Goal: Task Accomplishment & Management: Manage account settings

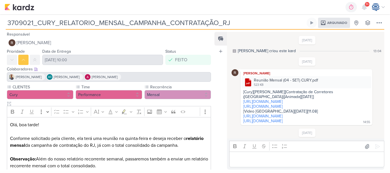
scroll to position [36, 0]
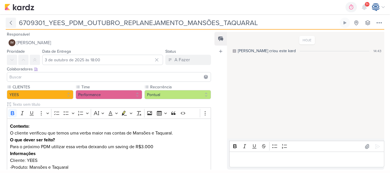
click at [11, 23] on icon at bounding box center [11, 23] width 2 height 4
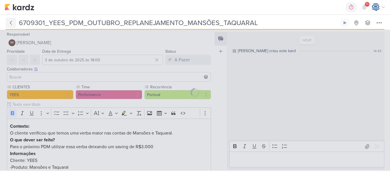
type input "6708284_YEES_PDM_OUTUBRO"
type input "26 de setembro de 2025 às 18:00"
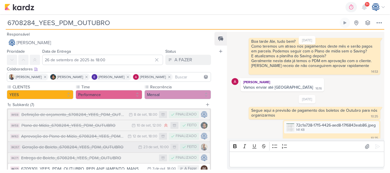
scroll to position [47, 0]
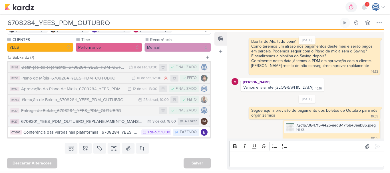
click at [108, 124] on div "6709301_YEES_PDM_OUTUBRO_REPLANEJAMENTO_MANSÕES_TAQUARAL" at bounding box center [82, 122] width 123 height 7
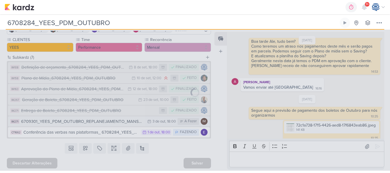
type input "6709301_YEES_PDM_OUTUBRO_REPLANEJAMENTO_MANSÕES_TAQUARAL"
type input "3 de outubro de 2025 às 18:00"
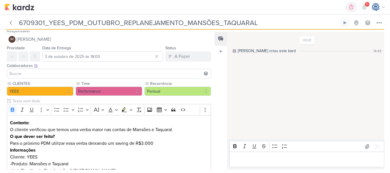
scroll to position [57, 0]
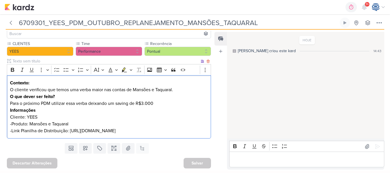
click at [154, 135] on div "Contexto: O cliente verificou que temos uma verba maior nas contas de Mansões e…" at bounding box center [109, 107] width 204 height 64
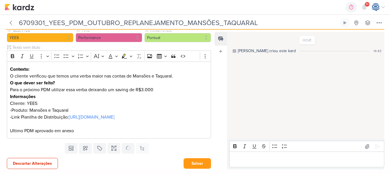
scroll to position [71, 0]
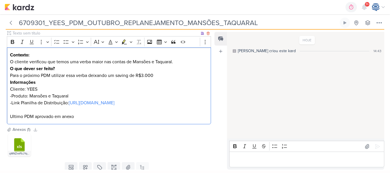
click at [8, 125] on div "Contexto: O cliente verificou que temos uma verba maior nas contas de Mansões e…" at bounding box center [109, 85] width 204 height 77
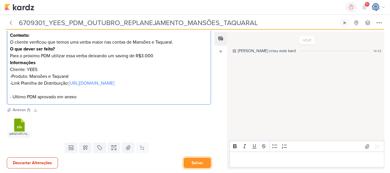
click at [190, 165] on button "Salvar" at bounding box center [197, 163] width 27 height 11
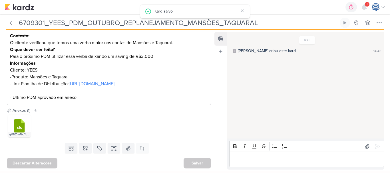
scroll to position [12, 0]
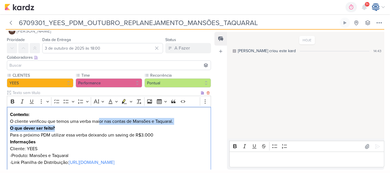
drag, startPoint x: 99, startPoint y: 119, endPoint x: 138, endPoint y: 125, distance: 39.1
click at [138, 125] on div "Contexto: O cliente verificou que temos uma verba maior nas contas de Mansões e…" at bounding box center [109, 145] width 204 height 77
click at [182, 122] on p "O cliente verificou que temos uma verba maior nas contas de Mansões e Taquaral." at bounding box center [109, 121] width 198 height 7
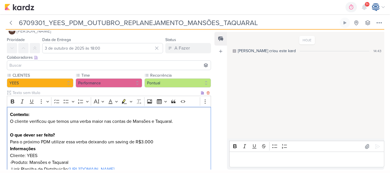
click at [152, 141] on p "Para o próximo PDM utilizar essa verba deixando um saving de R$3.000" at bounding box center [109, 142] width 198 height 7
click at [156, 142] on p "Para o próximo PDM utilizar essa verba deixando um saving de R$3.00" at bounding box center [109, 142] width 198 height 7
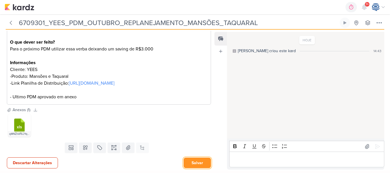
click at [192, 162] on button "Salvar" at bounding box center [197, 163] width 27 height 11
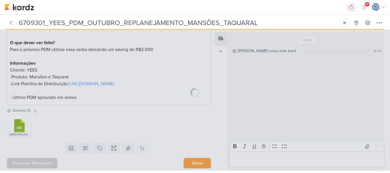
scroll to position [118, 0]
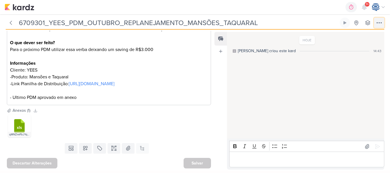
click at [377, 23] on icon at bounding box center [379, 23] width 5 height 1
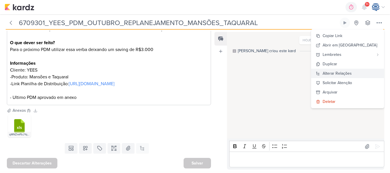
click at [349, 73] on div "Alterar Relações" at bounding box center [337, 74] width 29 height 6
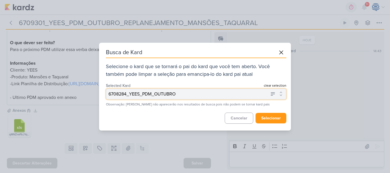
click at [195, 94] on button "6708284_YEES_PDM_OUTUBRO" at bounding box center [196, 94] width 180 height 11
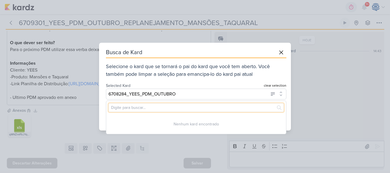
click at [171, 107] on input "text" at bounding box center [196, 107] width 175 height 9
paste input "6709241_YEES_PDM_NOVEMBRO"
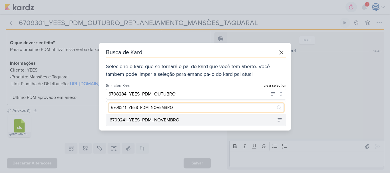
type input "6709241_YEES_PDM_NOVEMBRO"
click at [184, 119] on div "6709241_YEES_PDM_NOVEMBRO" at bounding box center [196, 120] width 180 height 11
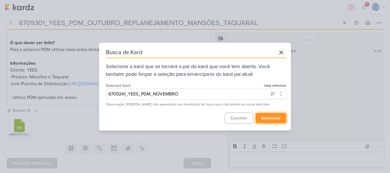
click at [265, 119] on button "selecionar" at bounding box center [271, 118] width 31 height 11
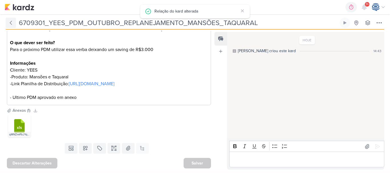
click at [8, 21] on icon at bounding box center [11, 23] width 6 height 6
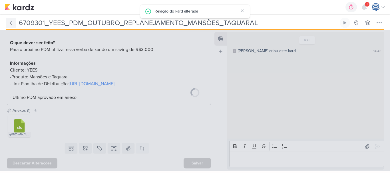
type input "6709241_YEES_PDM_NOVEMBRO"
type input "21 de outubro de 2025 às 18:00"
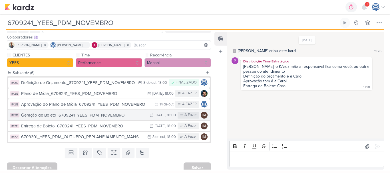
scroll to position [32, 0]
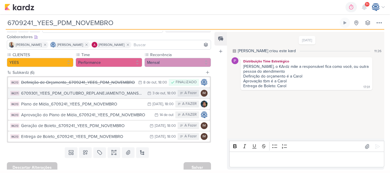
click at [117, 96] on div "6709301_YEES_PDM_OUTUBRO_REPLANEJAMENTO_MANSÕES_TAQUARAL" at bounding box center [82, 93] width 123 height 7
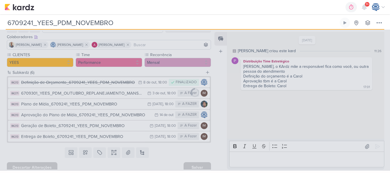
type input "6709301_YEES_PDM_OUTUBRO_REPLANEJAMENTO_MANSÕES_TAQUARAL"
type input "3 de outubro de 2025 às 18:00"
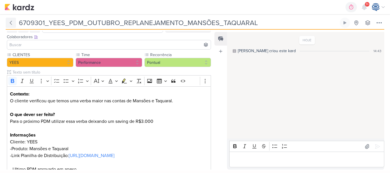
click at [9, 21] on icon at bounding box center [11, 23] width 6 height 6
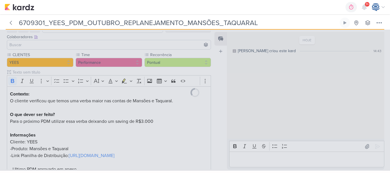
type input "6709241_YEES_PDM_NOVEMBRO"
type input "21 de outubro de 2025 às 18:00"
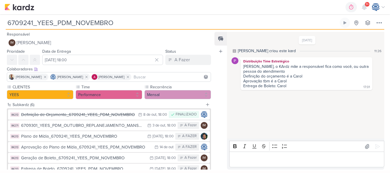
drag, startPoint x: 143, startPoint y: 22, endPoint x: 0, endPoint y: 23, distance: 142.8
click at [0, 23] on div "6709241_YEES_PDM_NOVEMBRO Criado por Isabella nenhum grupo disponível" at bounding box center [195, 21] width 390 height 15
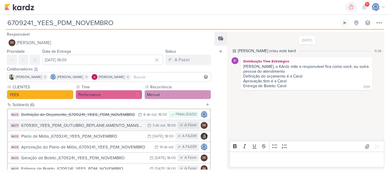
click at [35, 126] on div "6709301_YEES_PDM_OUTUBRO_REPLANEJAMENTO_MANSÕES_TAQUARAL" at bounding box center [82, 126] width 123 height 7
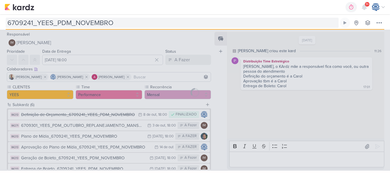
type input "6709301_YEES_PDM_OUTUBRO_REPLANEJAMENTO_MANSÕES_TAQUARAL"
type input "3 de outubro de 2025 às 18:00"
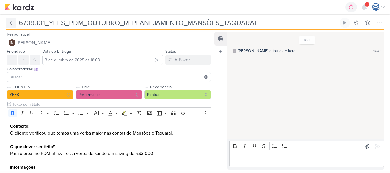
drag, startPoint x: 260, startPoint y: 19, endPoint x: 15, endPoint y: 21, distance: 244.7
click at [15, 21] on div "6709301_YEES_PDM_OUTUBRO_REPLANEJAMENTO_MANSÕES_TAQUARAL" at bounding box center [172, 23] width 333 height 10
click at [18, 23] on input "6709301_YEES_PDM_OUTUBRO_REPLANEJAMENTO_MANSÕES_TAQUARAL" at bounding box center [178, 23] width 322 height 10
drag, startPoint x: 18, startPoint y: 23, endPoint x: 272, endPoint y: 28, distance: 254.2
click at [272, 28] on div "6709301_YEES_PDM_OUTUBRO_REPLANEJAMENTO_MANSÕES_TAQUARAL Criado por Isabella ne…" at bounding box center [195, 24] width 379 height 12
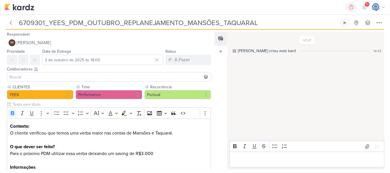
paste input "241_YEES_PDM_NOVEMBRO"
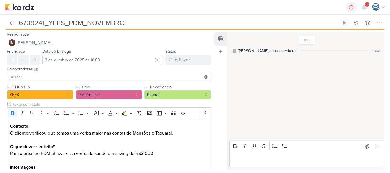
click at [20, 23] on input "6709241_YEES_PDM_NOVEMBRO" at bounding box center [178, 23] width 322 height 10
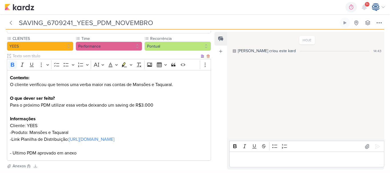
scroll to position [49, 0]
type input "SAVING_6709241_YEES_PDM_NOVEMBRO"
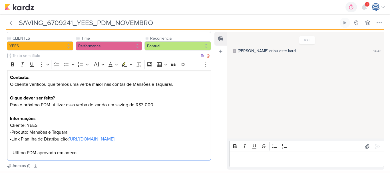
click at [176, 84] on p "O cliente verificou que temos uma verba maior nas contas de Mansões e Taquaral." at bounding box center [109, 84] width 198 height 7
click at [88, 106] on p "Para o próximo PDM utilizar essa verba deixando um saving de R$3.000" at bounding box center [109, 105] width 198 height 7
click at [94, 105] on p "Para o próximo PDM utilizar essa verba DE deixando um saving de R$3.000" at bounding box center [109, 105] width 198 height 7
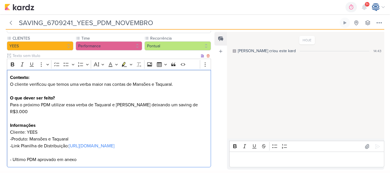
click at [203, 105] on p "Para o próximo PDM utilizar essa verba de Taquaral e Mansões deixando um saving…" at bounding box center [109, 109] width 198 height 14
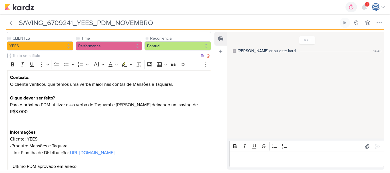
click at [10, 104] on p "Para o próximo PDM utilizar essa verba de Taquaral e Mansões deixando um saving…" at bounding box center [109, 112] width 198 height 21
click at [13, 118] on div "Contexto: O cliente verificou que temos uma verba maior nas contas de Mansões e…" at bounding box center [109, 122] width 204 height 105
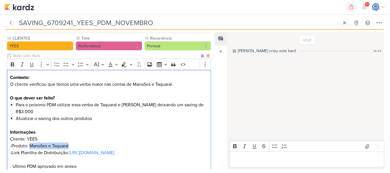
drag, startPoint x: 69, startPoint y: 147, endPoint x: 30, endPoint y: 147, distance: 39.7
click at [30, 147] on p "-Produto: Mansões e Taquaral" at bounding box center [109, 146] width 198 height 7
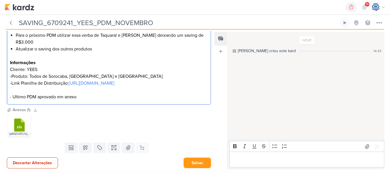
scroll to position [122, 0]
drag, startPoint x: 82, startPoint y: 107, endPoint x: 3, endPoint y: 105, distance: 79.1
click at [3, 105] on div "CLIENTES YEES Time" at bounding box center [106, 36] width 213 height 141
click at [25, 120] on icon at bounding box center [27, 118] width 4 height 4
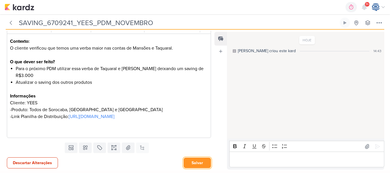
click at [190, 162] on button "Salvar" at bounding box center [197, 163] width 27 height 11
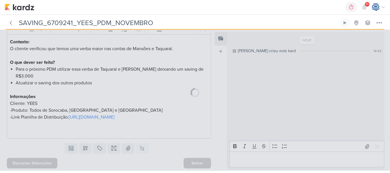
scroll to position [98, 0]
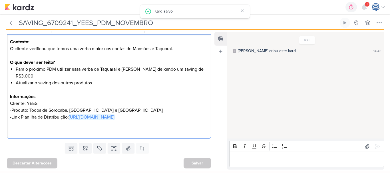
click at [77, 115] on link "https://docs.google.com/spreadsheets/d/1YuicoLdfn9nCYFf072T8CZjtcvCCovwo/edit?u…" at bounding box center [92, 118] width 46 height 6
click at [179, 119] on p "-Link Planilha de Distribuição: https://docs.google.com/spreadsheets/d/1YuicoLd…" at bounding box center [109, 124] width 198 height 21
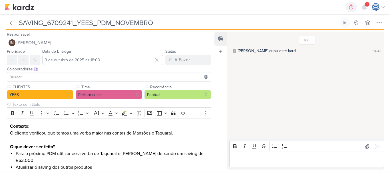
click at [43, 73] on div at bounding box center [109, 77] width 204 height 10
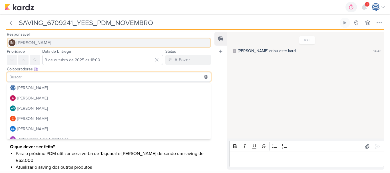
click at [51, 41] on span "[PERSON_NAME]" at bounding box center [34, 42] width 35 height 7
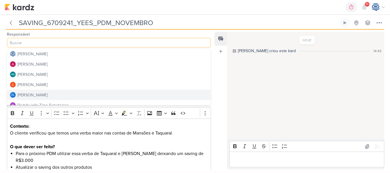
click at [48, 97] on button "DL Diego Lima" at bounding box center [109, 95] width 204 height 10
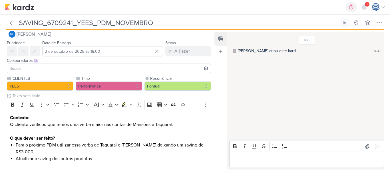
scroll to position [9, 0]
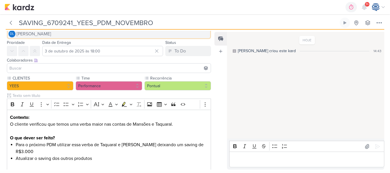
click at [58, 35] on button "DL Diego Lima" at bounding box center [109, 34] width 204 height 10
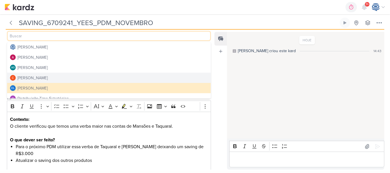
scroll to position [8, 0]
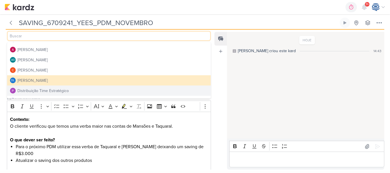
click at [48, 88] on div "Distribuição Time Estratégico" at bounding box center [42, 91] width 51 height 6
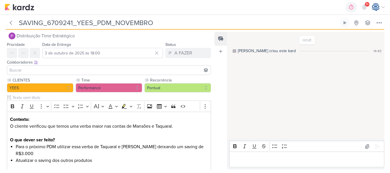
click at [51, 70] on input at bounding box center [108, 70] width 201 height 7
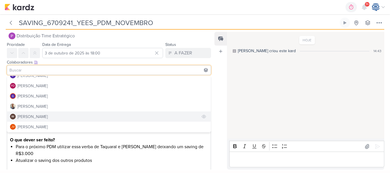
scroll to position [0, 0]
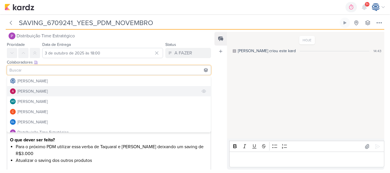
click at [48, 91] on div "[PERSON_NAME]" at bounding box center [32, 92] width 30 height 6
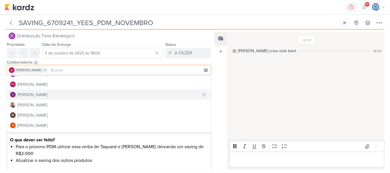
scroll to position [71, 0]
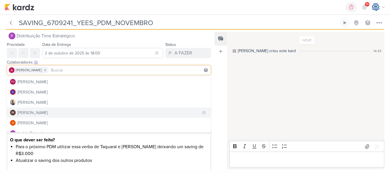
click at [39, 113] on div "[PERSON_NAME]" at bounding box center [32, 113] width 30 height 6
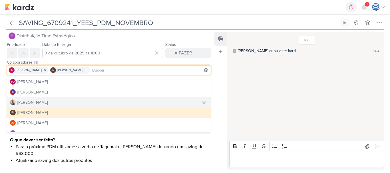
click at [42, 101] on button "[PERSON_NAME]" at bounding box center [109, 102] width 204 height 10
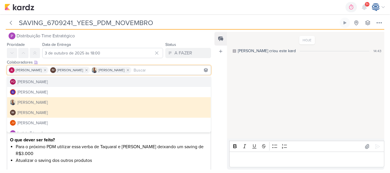
click at [219, 70] on div "Feed Atrelar email Solte o email para atrelar ao kard" at bounding box center [220, 101] width 13 height 138
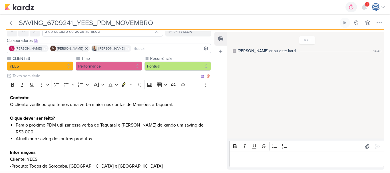
scroll to position [99, 0]
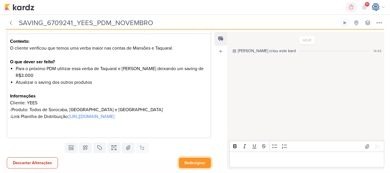
click at [192, 164] on button "Redesignar" at bounding box center [195, 163] width 32 height 11
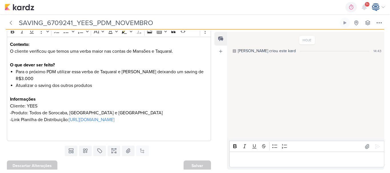
scroll to position [83, 0]
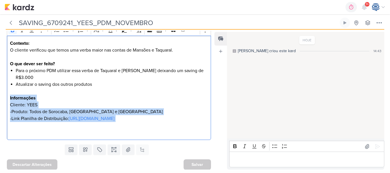
drag, startPoint x: 9, startPoint y: 97, endPoint x: 147, endPoint y: 132, distance: 142.8
click at [147, 132] on div "Contexto: O cliente verificou que temos uma verba maior nas contas de Mansões e…" at bounding box center [109, 88] width 204 height 105
copy div "Informações Cliente: YEES -Produto: Todos de Sorocaba, Campinas e São Paulo -Li…"
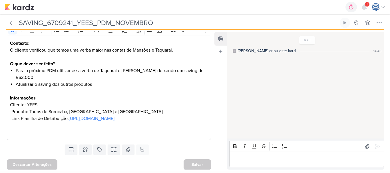
drag, startPoint x: 164, startPoint y: 23, endPoint x: 0, endPoint y: 20, distance: 163.9
click at [0, 20] on div "SAVING_6709241_YEES_PDM_NOVEMBRO Criado por Isabella nenhum grupo disponível" at bounding box center [195, 21] width 390 height 15
click at [7, 6] on img at bounding box center [20, 7] width 30 height 7
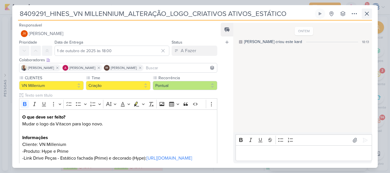
scroll to position [768, 0]
click at [366, 14] on icon at bounding box center [367, 13] width 7 height 7
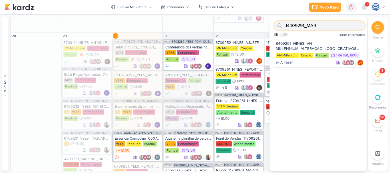
click at [333, 25] on input "14409291_MAR" at bounding box center [319, 25] width 91 height 9
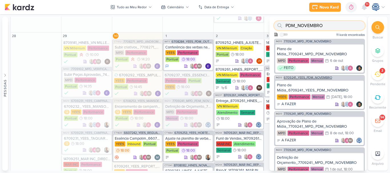
type input "PDM_NOVEMBRO"
click at [312, 76] on div "IM213 6709241_YEES_PDM_NOVEMBRO" at bounding box center [319, 77] width 91 height 4
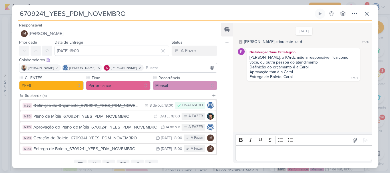
drag, startPoint x: 154, startPoint y: 17, endPoint x: 9, endPoint y: 23, distance: 144.9
click at [9, 23] on div "6709241_YEES_PDM_NOVEMBRO Criado por Isabella" at bounding box center [195, 86] width 390 height 173
paste input "text"
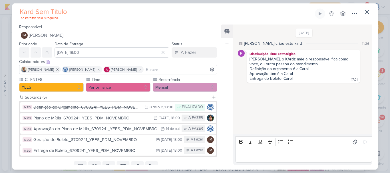
type input "6709241_YEES_PDM_NOVEMBRO"
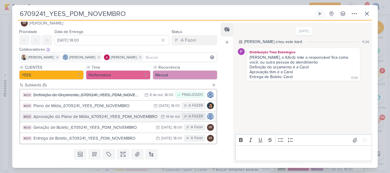
scroll to position [23, 0]
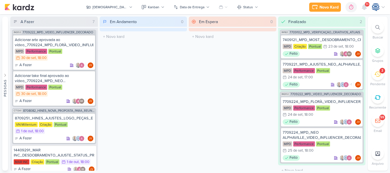
click at [378, 27] on icon at bounding box center [377, 27] width 5 height 5
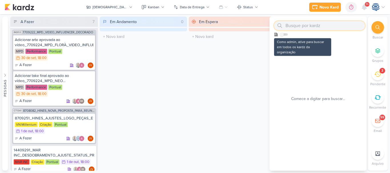
paste input "7708141"
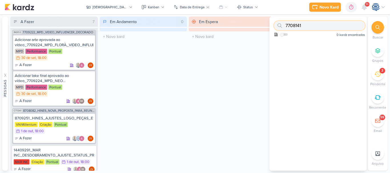
type input "7708141"
click at [315, 25] on input "7708141" at bounding box center [319, 25] width 91 height 9
paste input "7708151"
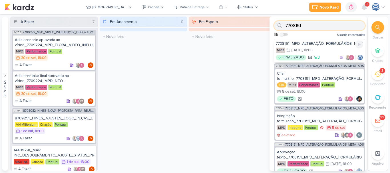
type input "7708151"
click at [313, 42] on div "7708151_MPD_ALTERAÇÃO_FORMULÁRIOS_META_ADS" at bounding box center [319, 43] width 87 height 5
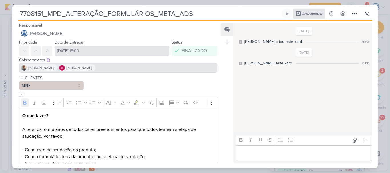
click at [17, 15] on div "7708151_MPD_ALTERAÇÃO_FORMULÁRIOS_META_ADS Arquivado Criado por mim nenhum grup…" at bounding box center [195, 89] width 366 height 160
click at [364, 13] on icon at bounding box center [367, 13] width 7 height 7
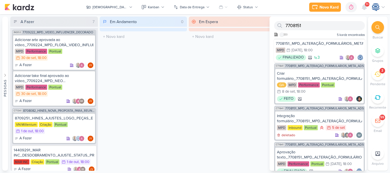
click at [379, 77] on icon at bounding box center [377, 74] width 6 height 6
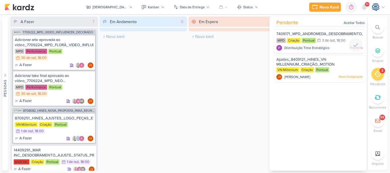
click at [334, 37] on div "7409171_MPD_ANDROMEDA_DESDOBRAMENTO_PLANTAS" at bounding box center [319, 34] width 86 height 6
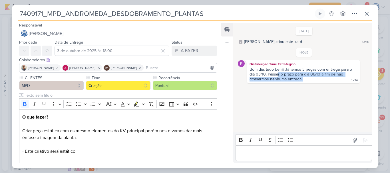
drag, startPoint x: 277, startPoint y: 74, endPoint x: 306, endPoint y: 77, distance: 29.6
click at [306, 77] on div "Bom dia, tudo bem? Já temos 3 peças com entrega para o dia 03/10. Passar o praz…" at bounding box center [303, 74] width 111 height 15
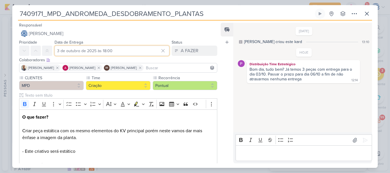
click at [84, 51] on input "3 de outubro de 2025 às 18:00" at bounding box center [112, 51] width 115 height 10
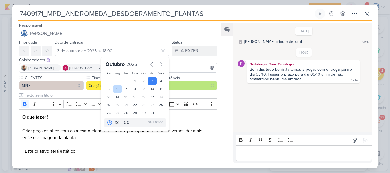
click at [115, 89] on div "6" at bounding box center [117, 89] width 9 height 8
type input "6 de outubro de 2025 às 18:00"
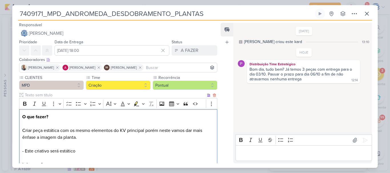
scroll to position [137, 0]
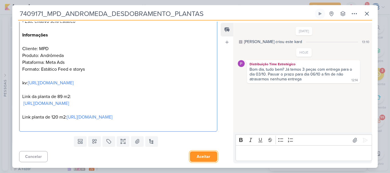
click at [203, 152] on button "Aceitar" at bounding box center [203, 157] width 27 height 11
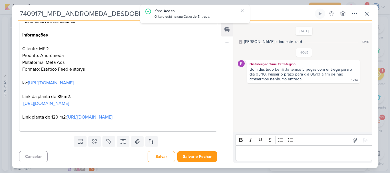
scroll to position [0, 0]
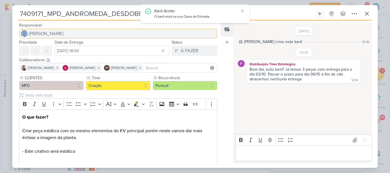
click at [53, 36] on span "[PERSON_NAME]" at bounding box center [46, 33] width 35 height 7
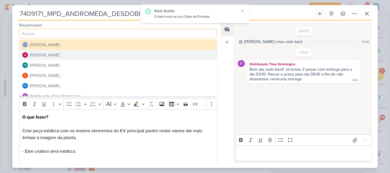
click at [47, 56] on div "Alessandra Gomes" at bounding box center [45, 55] width 30 height 6
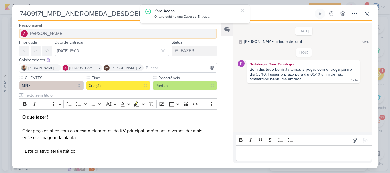
click at [56, 31] on span "Alessandra Gomes" at bounding box center [46, 33] width 35 height 7
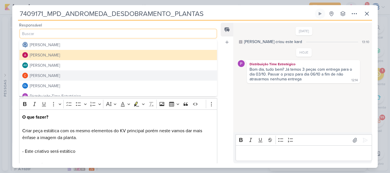
scroll to position [20, 0]
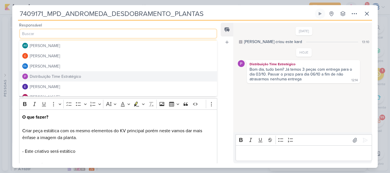
click at [55, 75] on div "Distribuição Time Estratégico" at bounding box center [55, 77] width 51 height 6
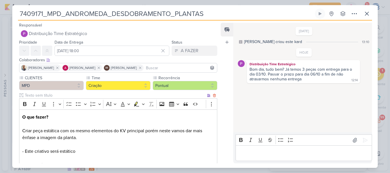
scroll to position [137, 0]
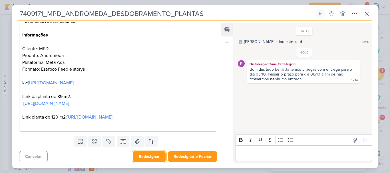
click at [142, 157] on button "Redesignar" at bounding box center [149, 156] width 33 height 11
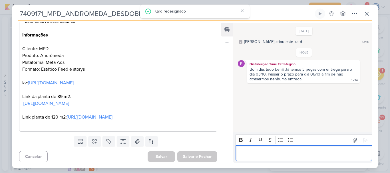
click at [240, 156] on p "Editor editing area: main" at bounding box center [303, 153] width 130 height 7
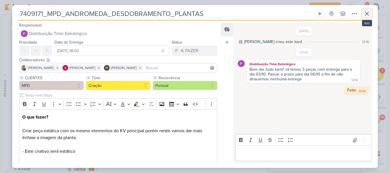
click at [367, 15] on icon at bounding box center [367, 13] width 7 height 7
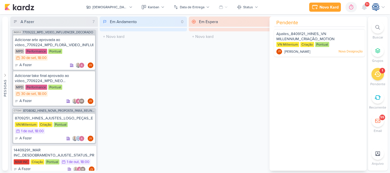
click at [372, 73] on div "1" at bounding box center [377, 74] width 13 height 13
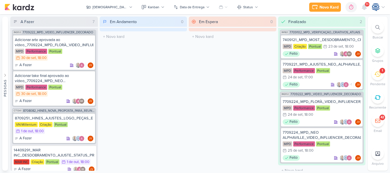
click at [380, 26] on div at bounding box center [377, 27] width 13 height 13
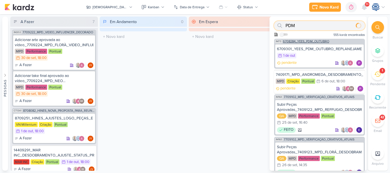
type input "PDM"
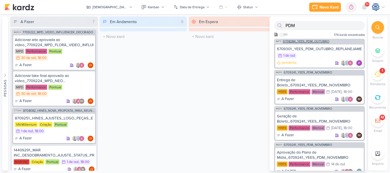
click at [319, 41] on span "6708284_YEES_PDM_OUTUBRO" at bounding box center [306, 41] width 46 height 3
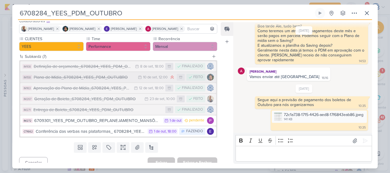
scroll to position [45, 0]
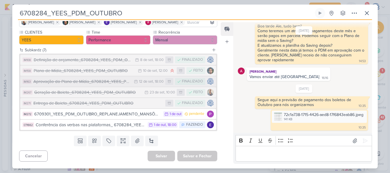
click at [121, 83] on div "Aprovação do Plano de Mídia_6708284_YEES_PDM_OUTUBRO" at bounding box center [82, 82] width 98 height 7
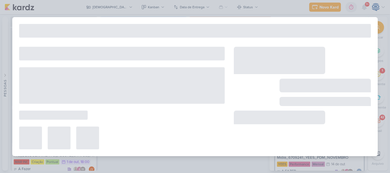
type input "Aprovação do Plano de Mídia_6708284_YEES_PDM_OUTUBRO"
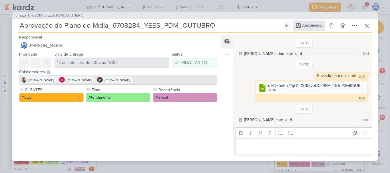
click at [47, 17] on span "6708284_YEES_PDM_OUTUBRO" at bounding box center [55, 16] width 55 height 6
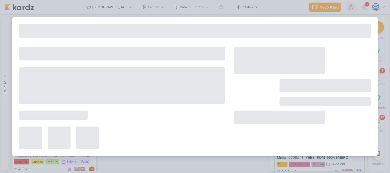
type input "6708284_YEES_PDM_OUTUBRO"
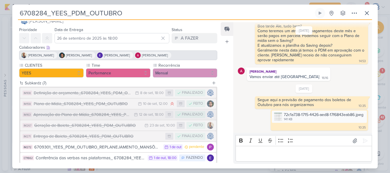
scroll to position [14, 0]
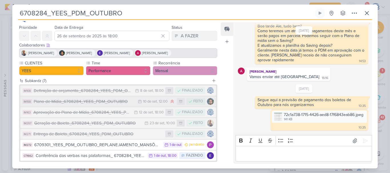
click at [74, 101] on div "Plano de Mídia_6708284_YEES_PDM_OUTUBRO" at bounding box center [84, 102] width 101 height 7
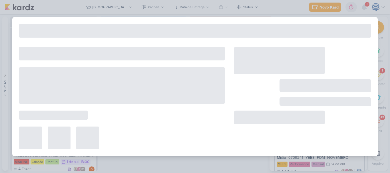
type input "Plano de Mídia_6708284_YEES_PDM_OUTUBRO"
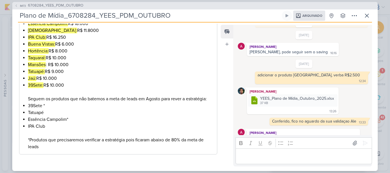
scroll to position [0, 0]
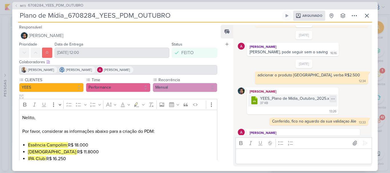
click at [331, 101] on div at bounding box center [333, 99] width 7 height 7
click at [327, 107] on div "Baixar" at bounding box center [325, 110] width 11 height 6
click at [365, 15] on icon at bounding box center [367, 15] width 7 height 7
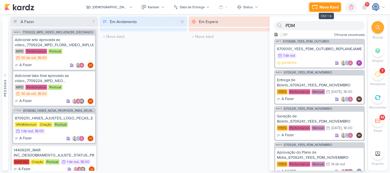
click at [328, 8] on div "Novo Kard" at bounding box center [329, 7] width 19 height 6
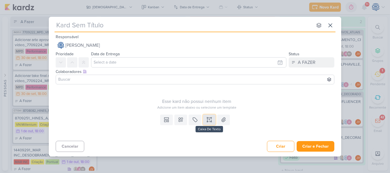
click at [208, 118] on icon at bounding box center [209, 120] width 6 height 6
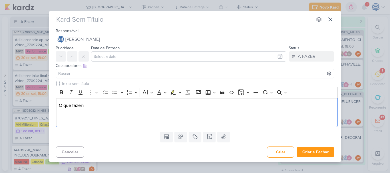
scroll to position [39, 0]
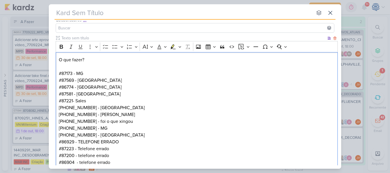
click at [103, 58] on p "O que fazer? #87173 - MG #87569 - CEARÁ #86774 - CEARÁ #87581 - Maranhão #87221…" at bounding box center [197, 98] width 276 height 82
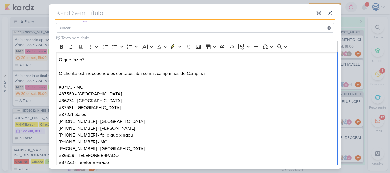
drag, startPoint x: 103, startPoint y: 58, endPoint x: 52, endPoint y: 55, distance: 50.6
click at [51, 56] on div "Clique para deixar o item visível somente à membros da sua organização Rich Tex…" at bounding box center [195, 110] width 292 height 151
click at [59, 48] on icon "Editor toolbar" at bounding box center [62, 47] width 6 height 6
click at [101, 77] on p "O que fazer? O cliente está recebendo os contatos abaixo nas campanhas de Campi…" at bounding box center [197, 105] width 276 height 96
drag, startPoint x: 214, startPoint y: 73, endPoint x: 209, endPoint y: 72, distance: 4.5
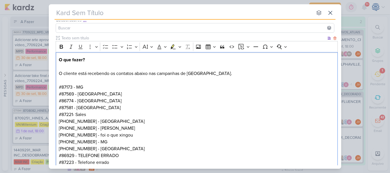
click at [209, 72] on p "O que fazer? O cliente está recebendo os contatos abaixo nas campanhas de Campi…" at bounding box center [197, 105] width 276 height 96
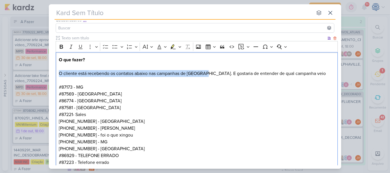
drag, startPoint x: 207, startPoint y: 74, endPoint x: 58, endPoint y: 73, distance: 149.1
click at [58, 73] on div "O que fazer? O cliente está recebendo os contatos abaixo nas campanhas de Campi…" at bounding box center [197, 118] width 282 height 132
copy p "O cliente está recebendo os contatos abaixo nas campanhas de Campinas"
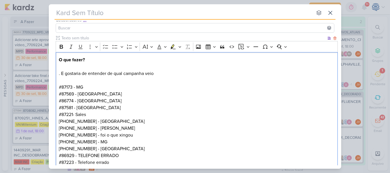
click at [57, 59] on div "O que fazer? . E gostaria de entender de qual campanha veio #87173 - MG #87569 …" at bounding box center [197, 118] width 282 height 132
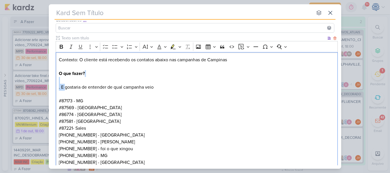
drag, startPoint x: 65, startPoint y: 86, endPoint x: 60, endPoint y: 79, distance: 9.0
click at [60, 79] on p "⁠⁠⁠⁠⁠⁠⁠Contexto: O cliente está recebendo os contatos abaixo nas campanhas de C…" at bounding box center [197, 112] width 276 height 110
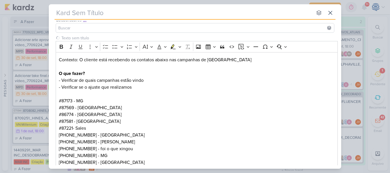
click at [119, 11] on input "text" at bounding box center [184, 13] width 258 height 10
paste input "6709302_YEES_CAMPINAS_VERFICAÇÃO_DE_LEADS"
type input "6709302_YEES_CAMPINAS_VERFICAÇÃO_DE_LEADS"
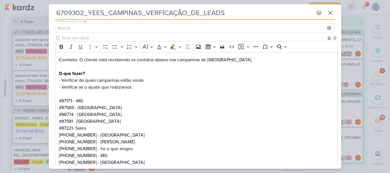
scroll to position [0, 0]
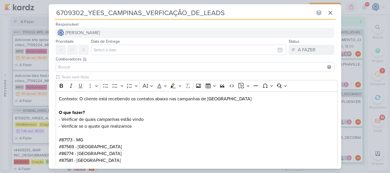
type input "6709302_YEES_CAMPINAS_VERFICAÇÃO_DE_LEADS"
click at [100, 30] on span "[PERSON_NAME]" at bounding box center [82, 32] width 35 height 7
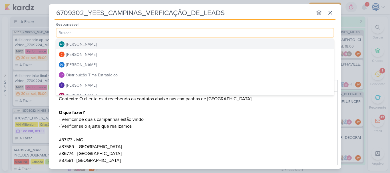
scroll to position [43, 0]
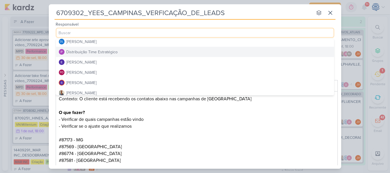
click at [101, 50] on div "Distribuição Time Estratégico" at bounding box center [91, 52] width 51 height 6
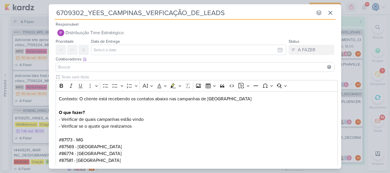
click at [96, 66] on input at bounding box center [195, 67] width 276 height 7
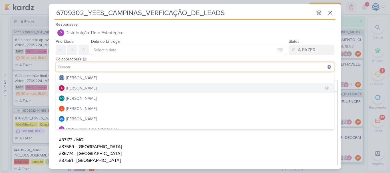
click at [92, 87] on div "[PERSON_NAME]" at bounding box center [81, 88] width 30 height 6
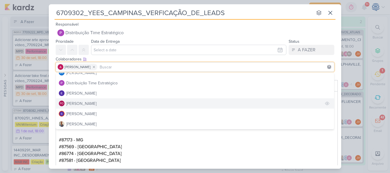
scroll to position [47, 0]
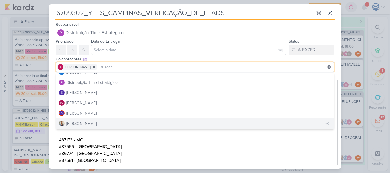
click at [86, 124] on button "[PERSON_NAME]" at bounding box center [195, 124] width 278 height 10
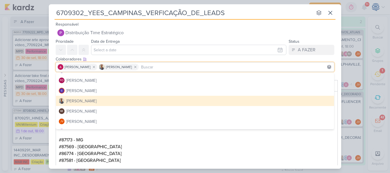
scroll to position [70, 0]
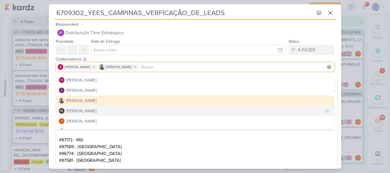
click at [89, 111] on div "[PERSON_NAME]" at bounding box center [81, 111] width 30 height 6
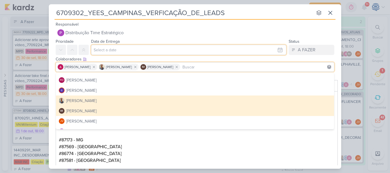
click at [109, 49] on input "text" at bounding box center [188, 50] width 195 height 10
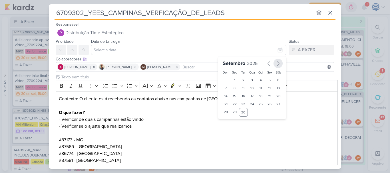
click at [275, 61] on icon "button" at bounding box center [278, 63] width 7 height 7
click at [257, 79] on div "2" at bounding box center [260, 80] width 9 height 8
type input "2 de outubro de 2025 às 23:59"
click at [231, 121] on select "00 01 02 03 04 05 06 07 08 09 10 11 12 13 14 15 16 17 18 19 20 21 22 23" at bounding box center [235, 122] width 8 height 7
select select "18"
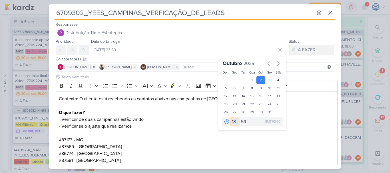
click at [231, 119] on select "00 01 02 03 04 05 06 07 08 09 10 11 12 13 14 15 16 17 18 19 20 21 22 23" at bounding box center [235, 122] width 8 height 7
type input "2 de outubro de 2025 às 18:59"
click at [240, 123] on select "00 05 10 15 20 25 30 35 40 45 50 55 59" at bounding box center [244, 122] width 8 height 7
select select "0"
click at [240, 119] on select "00 05 10 15 20 25 30 35 40 45 50 55 59" at bounding box center [244, 122] width 8 height 7
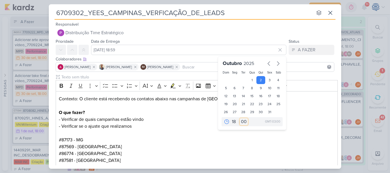
type input "2 de outubro de 2025 às 18:00"
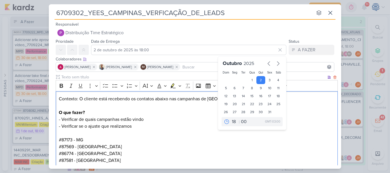
click at [153, 146] on p "Contexto: O cliente está recebendo os contatos abaixo nas campanhas de Campinas…" at bounding box center [197, 151] width 276 height 110
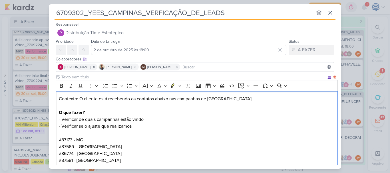
scroll to position [103, 0]
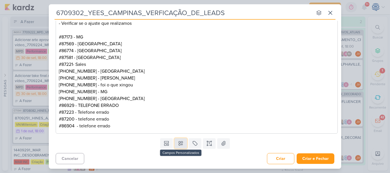
click at [178, 146] on icon at bounding box center [181, 144] width 6 height 6
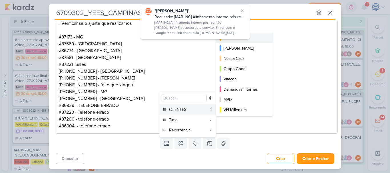
click at [256, 36] on div "YEES" at bounding box center [245, 38] width 42 height 6
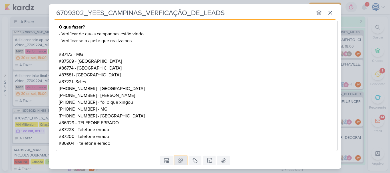
click at [182, 159] on icon at bounding box center [181, 161] width 6 height 6
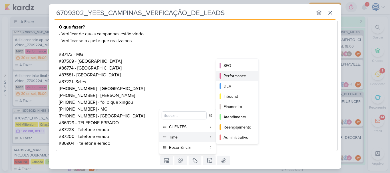
click at [242, 77] on div "Performance" at bounding box center [238, 76] width 28 height 6
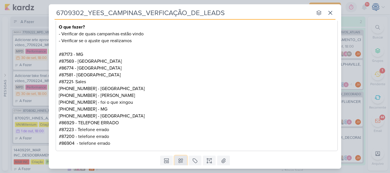
click at [180, 163] on icon at bounding box center [181, 161] width 6 height 6
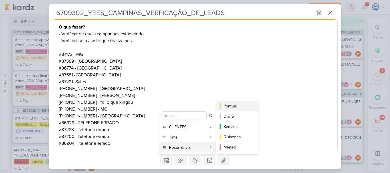
click at [239, 102] on button "Pontual" at bounding box center [237, 106] width 42 height 10
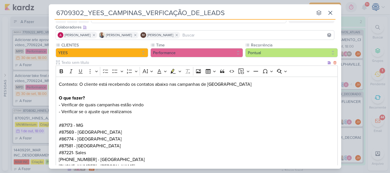
scroll to position [35, 0]
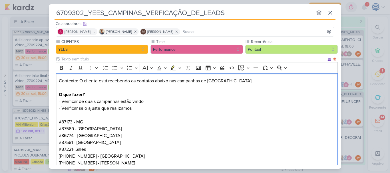
click at [132, 109] on p "Contexto: O cliente está recebendo os contatos abaixo nas campanhas de Campinas…" at bounding box center [197, 133] width 276 height 110
click at [160, 111] on p "Contexto: O cliente está recebendo os contatos abaixo nas campanhas de Campinas…" at bounding box center [197, 133] width 276 height 110
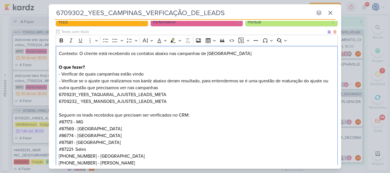
scroll to position [148, 0]
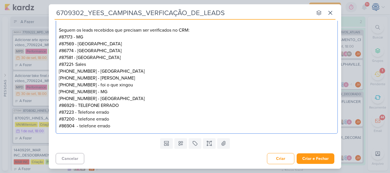
click at [158, 127] on p "#86929 - TELEFONE ERRADO #87223 - Telefone errado #87200 - telefone errado #869…" at bounding box center [197, 115] width 276 height 27
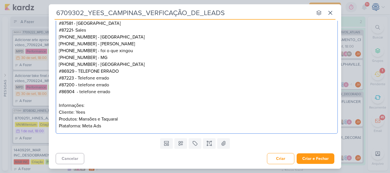
scroll to position [182, 0]
drag, startPoint x: 98, startPoint y: 105, endPoint x: 56, endPoint y: 104, distance: 42.3
click at [56, 104] on div "Contexto: O cliente está recebendo os contatos abaixo nas campanhas de Campinas…" at bounding box center [197, 31] width 282 height 208
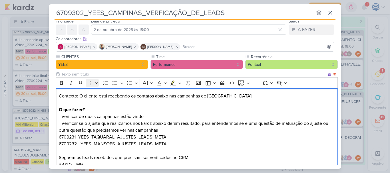
scroll to position [19, 0]
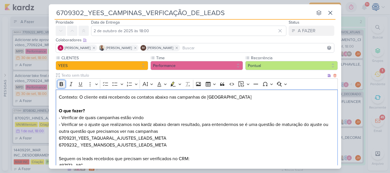
click at [61, 88] on button "Bold" at bounding box center [61, 84] width 9 height 9
drag, startPoint x: 78, startPoint y: 98, endPoint x: 60, endPoint y: 87, distance: 20.9
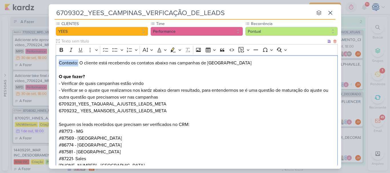
scroll to position [54, 0]
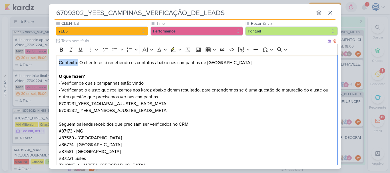
drag, startPoint x: 200, startPoint y: 123, endPoint x: 56, endPoint y: 124, distance: 144.5
click at [56, 124] on div "Contexto: O cliente está recebendo os contatos abaixo nas campanhas de Campinas…" at bounding box center [197, 159] width 282 height 208
click at [60, 52] on icon "Editor toolbar" at bounding box center [62, 50] width 6 height 6
drag, startPoint x: 78, startPoint y: 63, endPoint x: 55, endPoint y: 62, distance: 22.9
click at [55, 62] on div "CLIENTES YEES Time" at bounding box center [195, 143] width 292 height 244
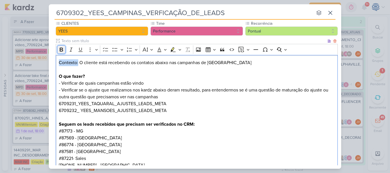
click at [61, 49] on icon "Editor toolbar" at bounding box center [61, 50] width 3 height 4
click at [89, 100] on p "Contexto: O cliente está recebendo os contatos abaixo nas campanhas de Campinas…" at bounding box center [197, 127] width 276 height 137
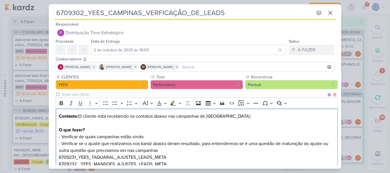
scroll to position [182, 0]
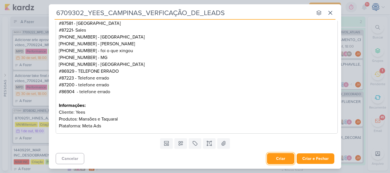
click at [281, 158] on button "Criar" at bounding box center [280, 158] width 27 height 11
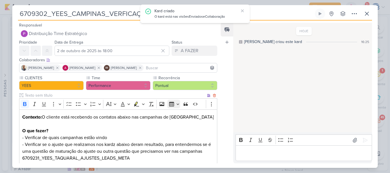
scroll to position [185, 0]
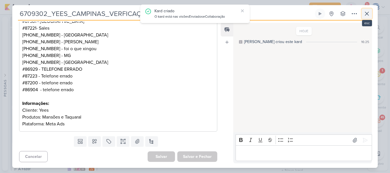
click at [367, 14] on icon at bounding box center [366, 13] width 3 height 3
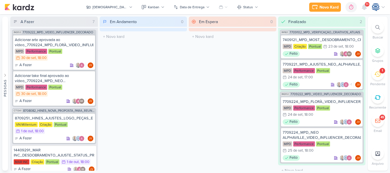
click at [378, 28] on icon at bounding box center [377, 27] width 5 height 5
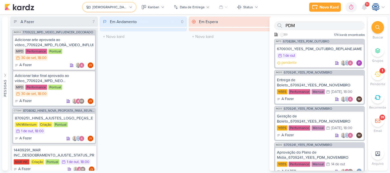
click at [91, 7] on icon at bounding box center [89, 7] width 4 height 3
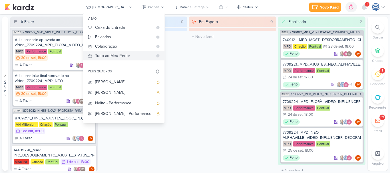
click at [135, 54] on div "Tudo ao Meu Redor" at bounding box center [124, 56] width 58 height 6
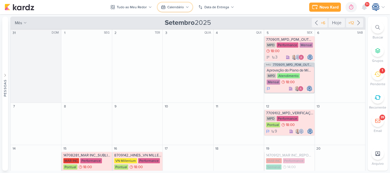
click at [176, 7] on div "Calendário" at bounding box center [175, 7] width 17 height 5
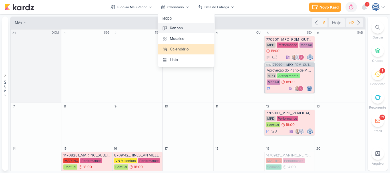
click at [174, 29] on div "Kanban" at bounding box center [176, 28] width 13 height 6
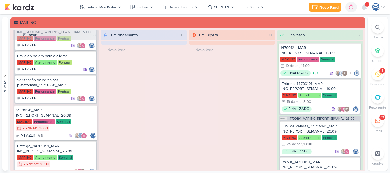
scroll to position [0, 0]
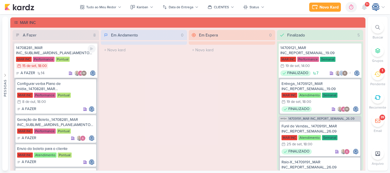
click at [73, 57] on div "MAR INC Performance Pontual 15/9 15 de set , 18:00" at bounding box center [56, 63] width 80 height 13
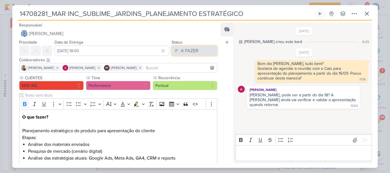
click at [195, 49] on div "A FAZER" at bounding box center [190, 50] width 18 height 7
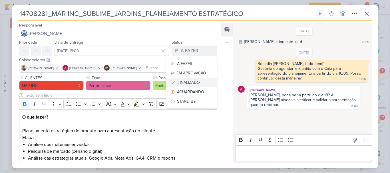
click at [185, 81] on div "FINALIZADO" at bounding box center [189, 83] width 22 height 6
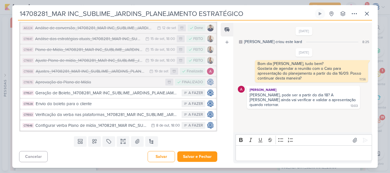
scroll to position [272, 0]
click at [160, 155] on button "Salvar" at bounding box center [161, 156] width 27 height 11
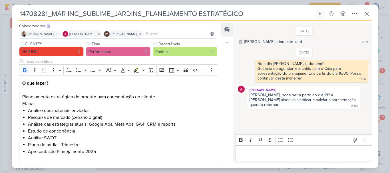
scroll to position [0, 0]
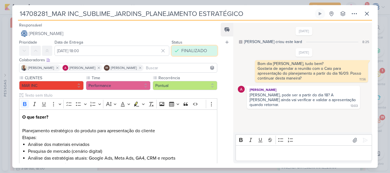
click at [197, 51] on div "FINALIZADO" at bounding box center [194, 50] width 26 height 7
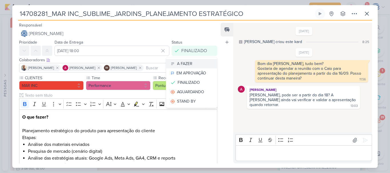
click at [186, 62] on div "A FAZER" at bounding box center [184, 64] width 15 height 6
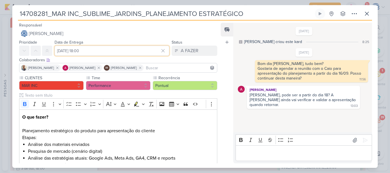
click at [132, 53] on input "15 de setembro de 2025 às 18:00" at bounding box center [112, 51] width 115 height 10
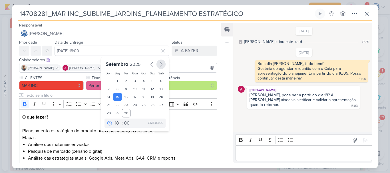
click at [158, 66] on icon "button" at bounding box center [161, 64] width 7 height 7
click at [128, 89] on div "7" at bounding box center [126, 89] width 9 height 8
type input "7 de outubro de 2025 às 18:00"
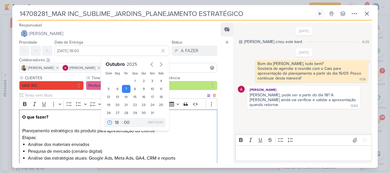
click at [187, 132] on p "O que fazer? Planejamento estratégico do produto para apresentação do cliente" at bounding box center [118, 124] width 192 height 21
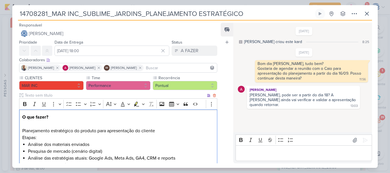
scroll to position [272, 0]
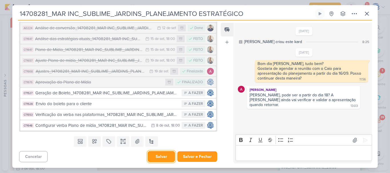
click at [153, 155] on button "Salvar" at bounding box center [161, 156] width 27 height 11
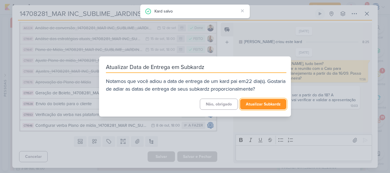
click at [251, 102] on button "Atualizar Subkardz" at bounding box center [263, 104] width 46 height 11
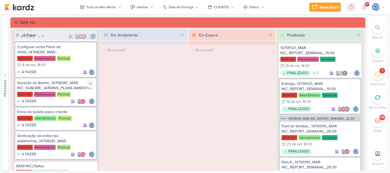
scroll to position [422, 0]
click at [76, 84] on div "Geração de Boleto_14708281_MAR INC_SUBLIME_JARDINS_PLANEJAMENTO ESTRATÉGICO" at bounding box center [55, 86] width 77 height 10
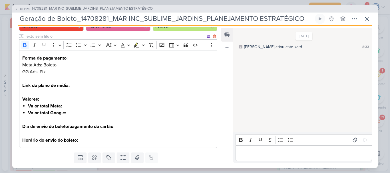
scroll to position [0, 0]
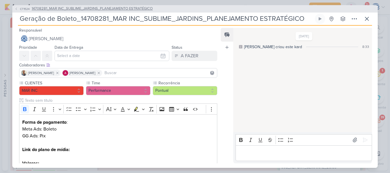
click at [100, 9] on span "14708281_MAR INC_SUBLIME_JARDINS_PLANEJAMENTO ESTRATÉGICO" at bounding box center [92, 9] width 121 height 6
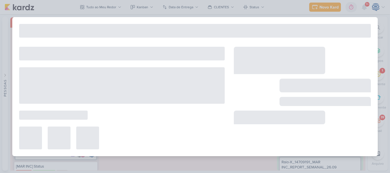
type input "14708281_MAR INC_SUBLIME_JARDINS_PLANEJAMENTO ESTRATÉGICO"
type input "7 de outubro de 2025 às 18:00"
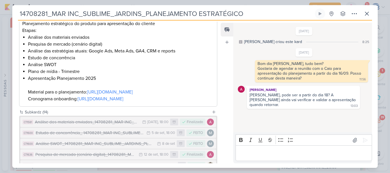
scroll to position [272, 0]
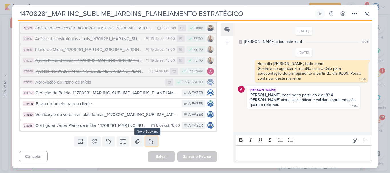
click at [148, 140] on button at bounding box center [151, 141] width 13 height 10
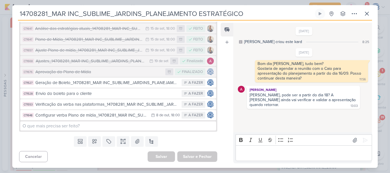
drag, startPoint x: 259, startPoint y: 14, endPoint x: 17, endPoint y: 10, distance: 242.5
click at [17, 10] on div "14708281_MAR INC_SUBLIME_JARDINS_PLANEJAMENTO ESTRATÉGICO Criado por mim nenhum…" at bounding box center [195, 89] width 366 height 160
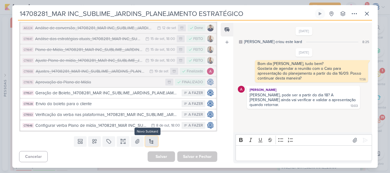
click at [148, 138] on button at bounding box center [151, 141] width 13 height 10
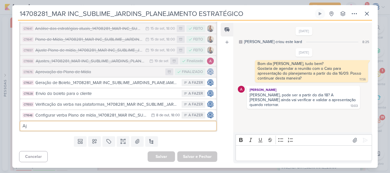
type input "A"
paste input "14709301_MAR INC_SUBLIME_JARDINS_AJUSTE_PDM_OUTUBRO"
type input "14709301_MAR INC_SUBLIME_JARDINS_AJUSTE_PDM_OUTUBRO"
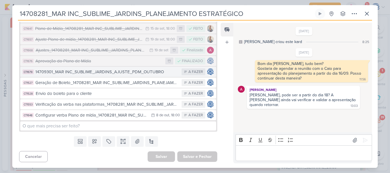
click at [160, 75] on div "14709301_MAR INC_SUBLIME_JARDINS_AJUSTE_PDM_OUTUBRO" at bounding box center [106, 72] width 143 height 7
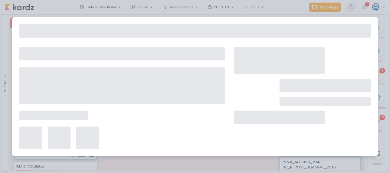
type input "14709301_MAR INC_SUBLIME_JARDINS_AJUSTE_PDM_OUTUBRO"
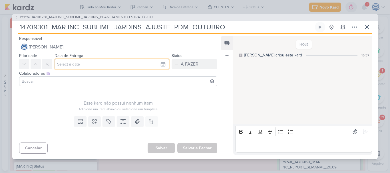
click at [125, 65] on input "text" at bounding box center [112, 64] width 115 height 10
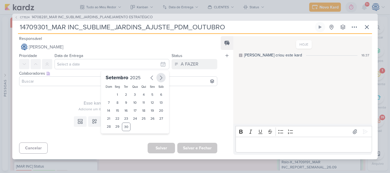
click at [158, 78] on icon "button" at bounding box center [161, 78] width 7 height 7
click at [150, 95] on div "3" at bounding box center [152, 95] width 9 height 8
type input "[DATE] 23:59"
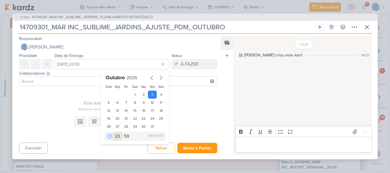
click at [117, 136] on select "00 01 02 03 04 05 06 07 08 09 10 11 12 13 14 15 16 17 18 19 20 21 22 23" at bounding box center [118, 136] width 8 height 7
select select "18"
click at [114, 133] on select "00 01 02 03 04 05 06 07 08 09 10 11 12 13 14 15 16 17 18 19 20 21 22 23" at bounding box center [118, 136] width 8 height 7
type input "3 de outubro de 2025 às 18:59"
click at [123, 136] on select "00 05 10 15 20 25 30 35 40 45 50 55 59" at bounding box center [127, 136] width 8 height 7
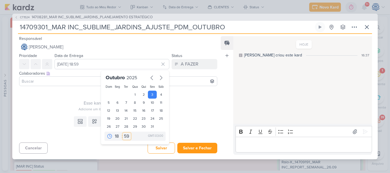
select select "0"
click at [123, 133] on select "00 05 10 15 20 25 30 35 40 45 50 55 59" at bounding box center [127, 136] width 8 height 7
type input "3 de outubro de 2025 às 18:00"
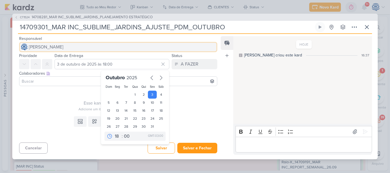
click at [93, 46] on button "[PERSON_NAME]" at bounding box center [118, 47] width 198 height 10
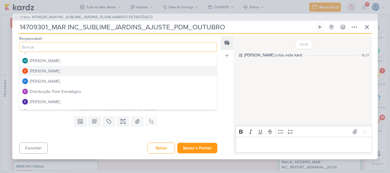
scroll to position [19, 0]
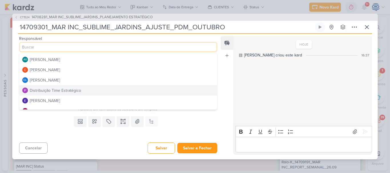
click at [49, 92] on div "Distribuição Time Estratégico" at bounding box center [55, 91] width 51 height 6
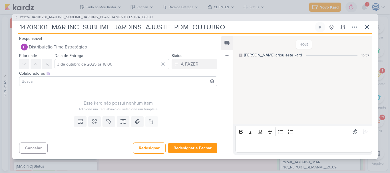
click at [47, 80] on input at bounding box center [118, 81] width 195 height 7
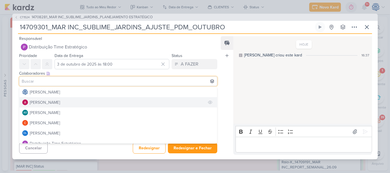
click at [47, 104] on div "[PERSON_NAME]" at bounding box center [45, 103] width 30 height 6
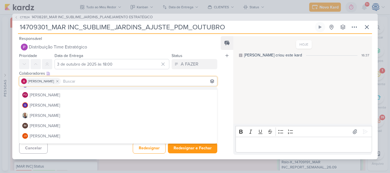
scroll to position [75, 0]
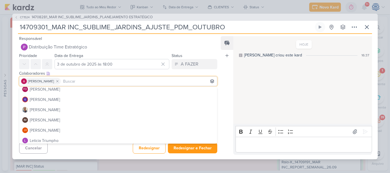
click at [52, 115] on button "[PERSON_NAME]" at bounding box center [118, 110] width 198 height 10
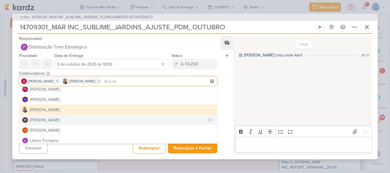
click at [51, 121] on div "[PERSON_NAME]" at bounding box center [45, 120] width 30 height 6
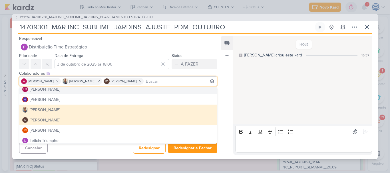
click at [142, 71] on div "Colaboradores Este kard pode ser visível a usuários da sua organização Este kar…" at bounding box center [118, 74] width 198 height 6
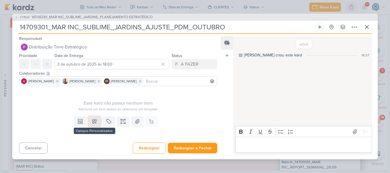
click at [93, 121] on icon at bounding box center [95, 122] width 4 height 4
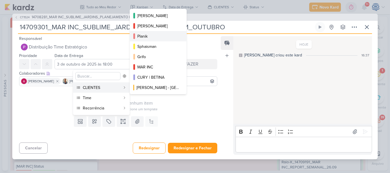
scroll to position [93, 0]
click at [155, 67] on div "MAR INC" at bounding box center [158, 67] width 42 height 6
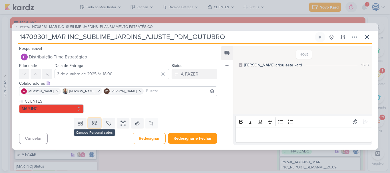
click at [92, 123] on icon at bounding box center [95, 124] width 6 height 6
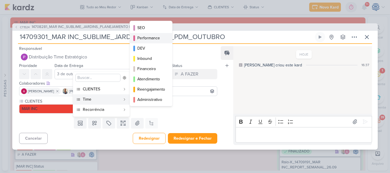
click at [151, 39] on div "Performance" at bounding box center [151, 38] width 28 height 6
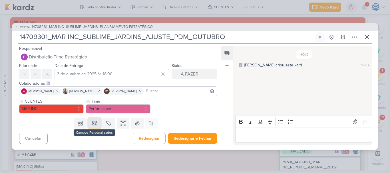
click at [88, 125] on button at bounding box center [94, 123] width 13 height 10
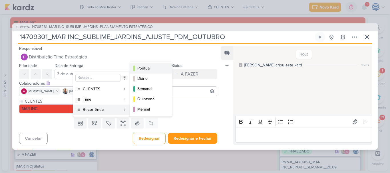
click at [149, 68] on div "Pontual" at bounding box center [151, 68] width 28 height 6
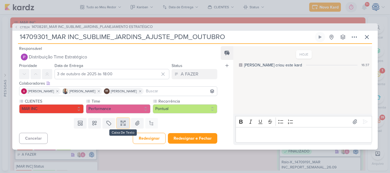
click at [122, 126] on button at bounding box center [123, 123] width 13 height 10
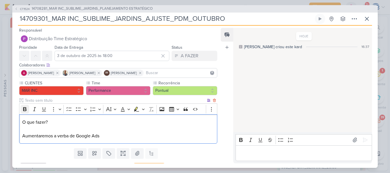
drag, startPoint x: 59, startPoint y: 120, endPoint x: 21, endPoint y: 109, distance: 39.8
click at [21, 109] on div "Rich Text Editor Bold Italic Underline More To-do List Bulleted List Bulleted L…" at bounding box center [118, 124] width 198 height 40
click at [21, 109] on button "Bold" at bounding box center [25, 109] width 9 height 9
click at [114, 137] on p "O que fazer? Aumentaremos a verba de Google Ads" at bounding box center [118, 129] width 192 height 21
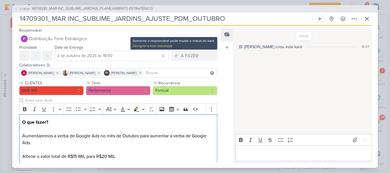
scroll to position [33, 0]
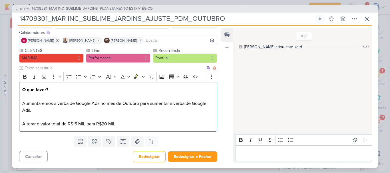
drag, startPoint x: 141, startPoint y: 104, endPoint x: 139, endPoint y: 111, distance: 7.4
click at [139, 111] on p "O que fazer? Aumentaremos a verba de Google Ads no mês de Outubro para aumentar…" at bounding box center [118, 107] width 192 height 41
click at [21, 126] on div "O que fazer? Aumentaremos a verba de Google Ads no mês de Outubro por isso real…" at bounding box center [118, 107] width 198 height 50
click at [154, 127] on p "O que fazer? Aumentaremos a verba de Google Ads no mês de Outubro por isso real…" at bounding box center [118, 107] width 192 height 41
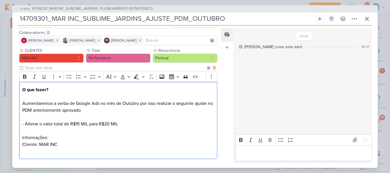
click at [126, 122] on p "O que fazer? Aumentaremos a verba de Google Ads no mês de Outubro por isso real…" at bounding box center [118, 121] width 192 height 69
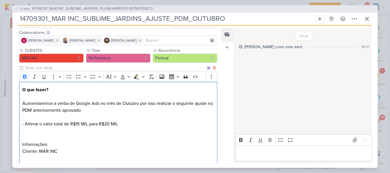
drag, startPoint x: 53, startPoint y: 87, endPoint x: 20, endPoint y: 89, distance: 33.5
click at [20, 89] on div "O que fazer? Aumentaremos a verba de Google Ads no mês de Outubro por isso real…" at bounding box center [118, 124] width 198 height 84
copy strong "O que fazer?"
click at [53, 93] on p "O que fazer? Aumentaremos a verba de Google Ads no mês de Outubro por isso real…" at bounding box center [118, 124] width 192 height 75
click at [126, 125] on p "O que fazer? Aumentaremos a verba de Google Ads no mês de Outubro por isso real…" at bounding box center [118, 124] width 192 height 75
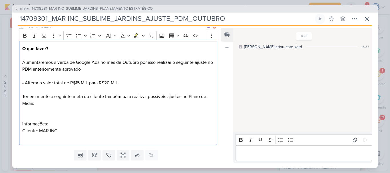
scroll to position [74, 0]
click at [52, 135] on p "O que fazer? Aumentaremos a verba de Google Ads no mês de Outubro por isso real…" at bounding box center [118, 93] width 192 height 96
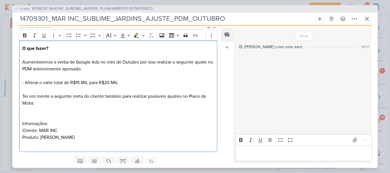
drag, startPoint x: 56, startPoint y: 123, endPoint x: 19, endPoint y: 126, distance: 37.1
click at [19, 126] on div "O que fazer? Aumentaremos a verba de Google Ads no mês de Outubro por isso real…" at bounding box center [118, 97] width 198 height 112
click at [24, 39] on button "Bold" at bounding box center [25, 35] width 9 height 9
click at [44, 144] on p "O que fazer? Aumentaremos a verba de Google Ads no mês de Outubro por isso real…" at bounding box center [118, 96] width 192 height 103
click at [54, 96] on p "O que fazer? Aumentaremos a verba de Google Ads no mês de Outubro por isso real…" at bounding box center [118, 96] width 192 height 103
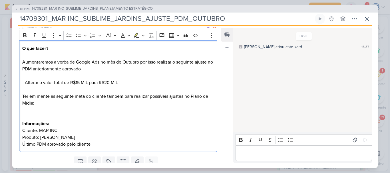
click at [73, 96] on p "O que fazer? Aumentaremos a verba de Google Ads no mês de Outubro por isso real…" at bounding box center [118, 96] width 192 height 103
click at [86, 96] on p "O que fazer? Aumentaremos a verba de Google Ads no mês de Outubro por isso real…" at bounding box center [118, 96] width 192 height 103
click at [45, 108] on p "O que fazer? Aumentaremos a verba de Google Ads no mês de Outubro por isso real…" at bounding box center [118, 96] width 192 height 103
click at [21, 144] on div "O que fazer? Aumentaremos a verba de Google Ads no mês de Outubro por isso real…" at bounding box center [118, 97] width 198 height 112
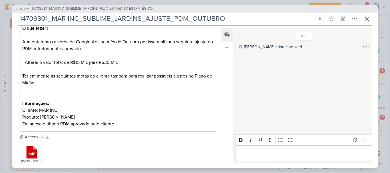
scroll to position [99, 0]
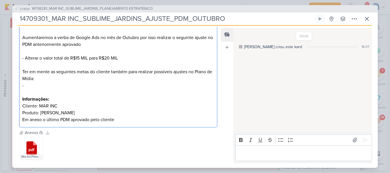
click at [53, 91] on p "O que fazer? Aumentaremos a verba de Google Ads no mês de Outubro por isso real…" at bounding box center [118, 72] width 192 height 103
click at [49, 87] on p "O que fazer? Aumentaremos a verba de Google Ads no mês de Outubro por isso real…" at bounding box center [118, 72] width 192 height 103
click at [149, 86] on p "O que fazer? Aumentaremos a verba de Google Ads no mês de Outubro por isso real…" at bounding box center [118, 72] width 192 height 103
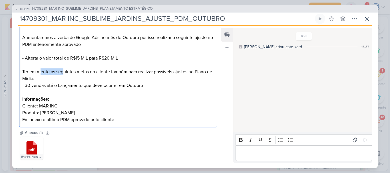
drag, startPoint x: 41, startPoint y: 72, endPoint x: 63, endPoint y: 73, distance: 22.3
click at [63, 73] on p "O que fazer? Aumentaremos a verba de Google Ads no mês de Outubro por isso real…" at bounding box center [118, 72] width 192 height 103
click at [55, 71] on p "O que fazer? Aumentaremos a verba de Google Ads no mês de Outubro por isso real…" at bounding box center [118, 72] width 192 height 103
click at [73, 72] on p "O que fazer? Aumentaremos a verba de Google Ads no mês de Outubro por isso real…" at bounding box center [118, 72] width 192 height 103
click at [84, 72] on p "O que fazer? Aumentaremos a verba de Google Ads no mês de Outubro por isso real…" at bounding box center [118, 72] width 192 height 103
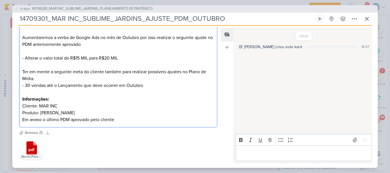
click at [32, 79] on p "O que fazer? Aumentaremos a verba de Google Ads no mês de Outubro por isso real…" at bounding box center [118, 72] width 192 height 103
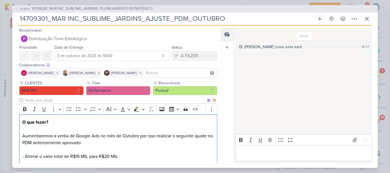
scroll to position [128, 0]
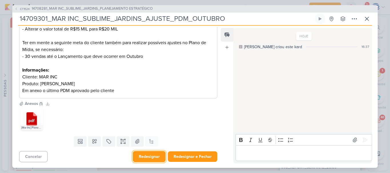
click at [140, 154] on button "Redesignar" at bounding box center [149, 156] width 33 height 11
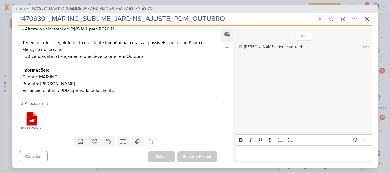
scroll to position [0, 0]
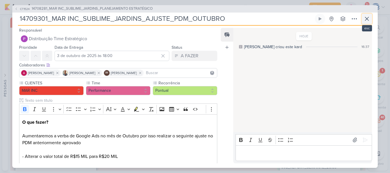
click at [368, 19] on icon at bounding box center [367, 18] width 7 height 7
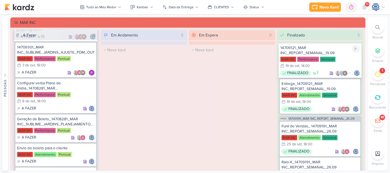
click at [324, 48] on div "14709121_MAR INC_REPORT_SEMANAL_19.09" at bounding box center [320, 50] width 80 height 10
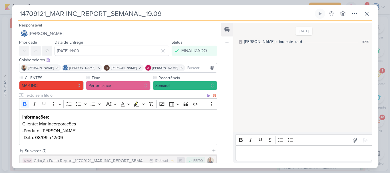
scroll to position [101, 0]
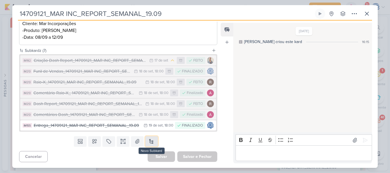
click at [150, 142] on button at bounding box center [151, 141] width 13 height 10
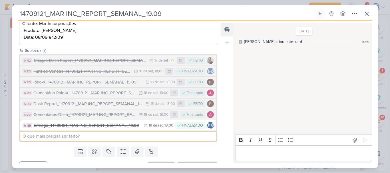
paste input "14709302_MAR INC_AJUSTE_GOOGLE_ADS_CAMPANHAS"
type input "14709302_MAR INC_AJUSTE_GOOGLE_ADS_CAMPANHAS"
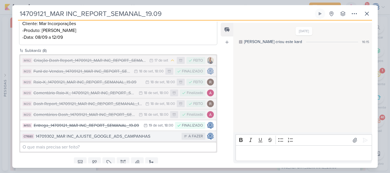
click at [161, 137] on div "14709302_MAR INC_AJUSTE_GOOGLE_ADS_CAMPANHAS" at bounding box center [107, 136] width 143 height 7
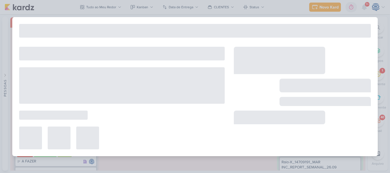
type input "14709302_MAR INC_AJUSTE_GOOGLE_ADS_CAMPANHAS"
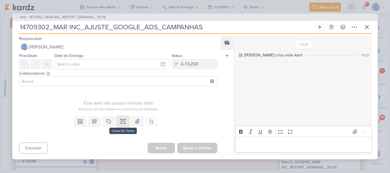
click at [123, 121] on icon at bounding box center [123, 122] width 6 height 6
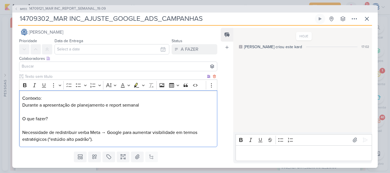
scroll to position [7, 0]
click at [76, 121] on p "Contexto: Durante a apresentação de planejamento e report semanal O que fazer? …" at bounding box center [118, 119] width 192 height 48
click at [61, 125] on p "Contexto: Durante a apresentação de planejamento e report semanal O que fazer? …" at bounding box center [118, 119] width 192 height 48
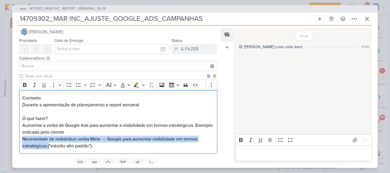
drag, startPoint x: 49, startPoint y: 146, endPoint x: 21, endPoint y: 141, distance: 27.6
click at [21, 141] on div "Contexto: Durante a apresentação de planejamento e report semanal O que fazer? …" at bounding box center [118, 122] width 198 height 64
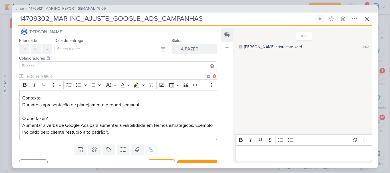
click at [137, 132] on p "Contexto: Durante a apresentação de planejamento e report semanal O que fazer? …" at bounding box center [118, 115] width 192 height 41
drag, startPoint x: 47, startPoint y: 97, endPoint x: 10, endPoint y: 100, distance: 36.9
click at [10, 100] on div "IM155 14709121_MAR INC_REPORT_SEMANAL_19.09 14709302_MAR INC_AJUSTE_GOOGLE_ADS_…" at bounding box center [195, 86] width 390 height 173
click at [27, 85] on icon "Editor toolbar" at bounding box center [25, 85] width 6 height 6
click at [146, 103] on p "Contexto: Durante a apresentação de planejamento e report semanal O que fazer? …" at bounding box center [118, 115] width 192 height 41
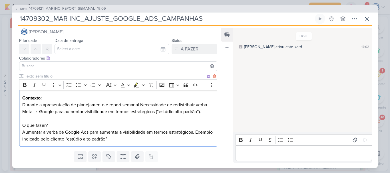
click at [145, 103] on p "Contexto: Durante a apresentação de planejamento e report semanal Necessidade d…" at bounding box center [118, 119] width 192 height 48
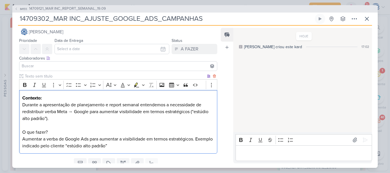
click at [113, 117] on p "Contexto: Durante a apresentação de planejamento e report semanal entendemos a …" at bounding box center [118, 122] width 192 height 55
click at [198, 106] on p "Contexto: Durante a apresentação de planejamento e report semanal entendemos a …" at bounding box center [118, 122] width 192 height 55
click at [94, 113] on p "Contexto: Durante a apresentação de planejamento e report semanal entendemos a …" at bounding box center [118, 122] width 192 height 55
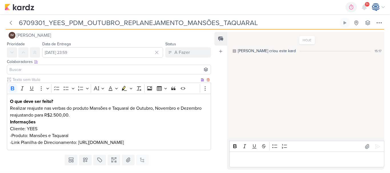
scroll to position [8, 0]
click at [88, 114] on p "Realizar reajuste nas verbas do produto Mansões e Taquaral de Outubro, Novembro…" at bounding box center [109, 112] width 198 height 14
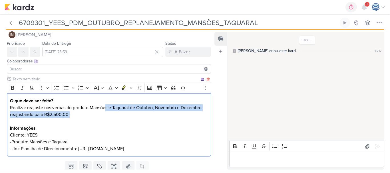
drag, startPoint x: 105, startPoint y: 110, endPoint x: 127, endPoint y: 116, distance: 22.5
click at [127, 116] on p "Realizar reajuste nas verbas do produto Mansões e Taquaral de Outubro, Novembro…" at bounding box center [109, 112] width 198 height 14
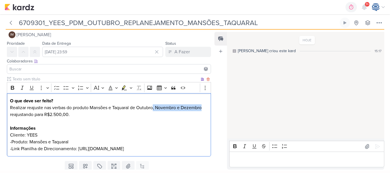
drag, startPoint x: 154, startPoint y: 109, endPoint x: 207, endPoint y: 111, distance: 52.6
click at [207, 111] on div "O que deve ser feito? Realizar reajuste nas verbas do produto Mansões e Taquara…" at bounding box center [109, 125] width 204 height 64
copy p ", Novembro e Dezembro"
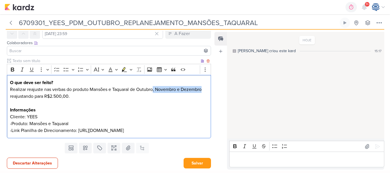
scroll to position [27, 0]
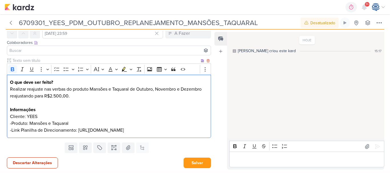
click at [98, 110] on p "Informações" at bounding box center [109, 110] width 198 height 7
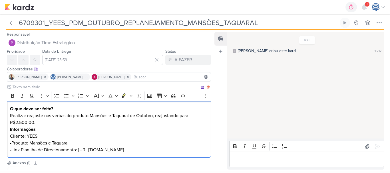
click at [45, 122] on p "Realizar reajuste nas verbas do produto Mansões e Taquaral de Outubro, reajusta…" at bounding box center [109, 120] width 198 height 14
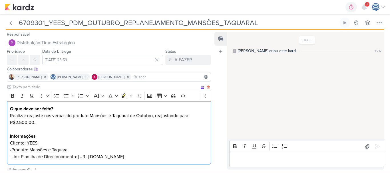
click at [45, 122] on p "Realizar reajuste nas verbas do produto Mansões e Taquaral de Outubro, reajusta…" at bounding box center [109, 120] width 198 height 14
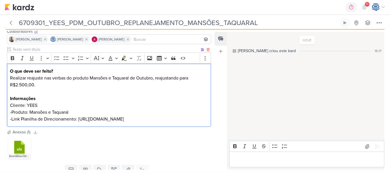
scroll to position [74, 0]
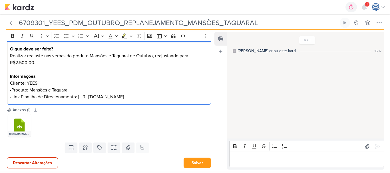
click at [170, 101] on div "O que deve ser feito? Realizar reajuste nas verbas do produto Mansões e Taquara…" at bounding box center [109, 73] width 204 height 64
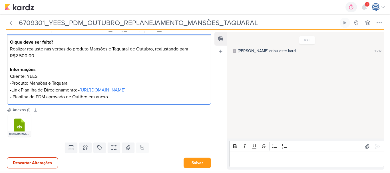
scroll to position [81, 0]
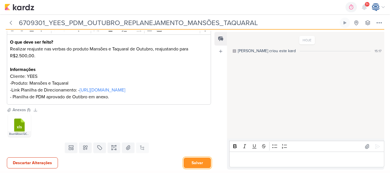
click at [192, 161] on button "Salvar" at bounding box center [197, 163] width 27 height 11
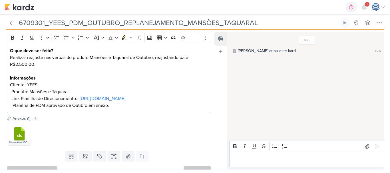
scroll to position [58, 0]
click at [81, 109] on p "-Link Planilha de Direcionamento: - [URL][DOMAIN_NAME] - Planilha de PDM aprova…" at bounding box center [109, 103] width 198 height 14
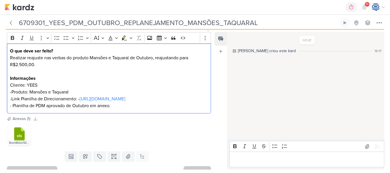
click at [116, 109] on p "-Link Planilha de Direcionamento: - [URL][DOMAIN_NAME] - [GEOGRAPHIC_DATA] de P…" at bounding box center [109, 103] width 198 height 14
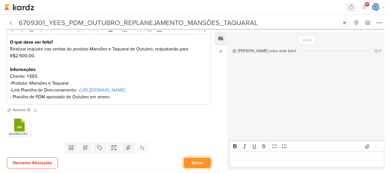
click at [195, 162] on button "Salvar" at bounding box center [197, 163] width 27 height 11
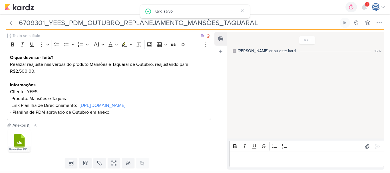
scroll to position [80, 0]
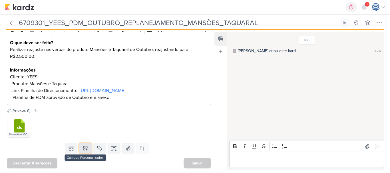
click at [86, 146] on icon at bounding box center [86, 149] width 6 height 6
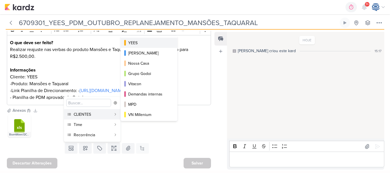
click at [145, 42] on div "YEES" at bounding box center [149, 43] width 42 height 6
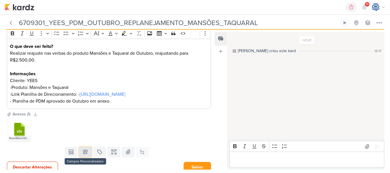
click at [81, 157] on button at bounding box center [85, 152] width 13 height 10
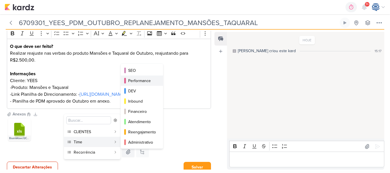
click at [142, 83] on div "Performance" at bounding box center [142, 81] width 28 height 6
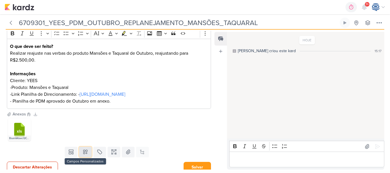
click at [84, 154] on icon at bounding box center [85, 152] width 4 height 4
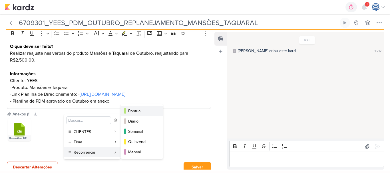
click at [139, 115] on button "Pontual" at bounding box center [142, 111] width 42 height 10
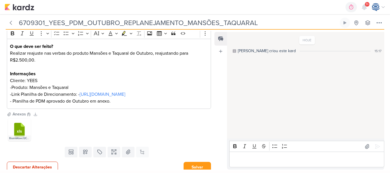
scroll to position [98, 0]
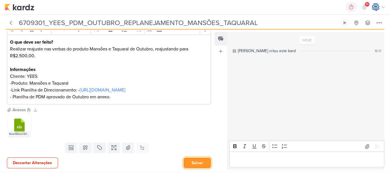
click at [195, 162] on button "Salvar" at bounding box center [197, 163] width 27 height 11
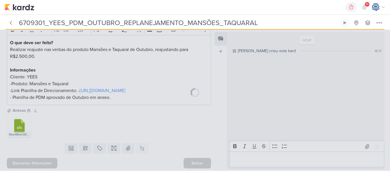
scroll to position [97, 0]
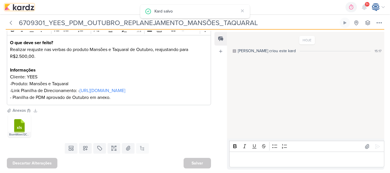
click at [23, 6] on img at bounding box center [20, 7] width 30 height 7
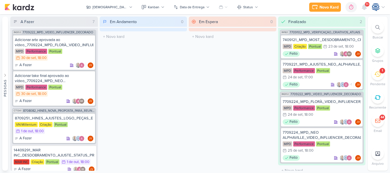
click at [375, 27] on div at bounding box center [377, 27] width 13 height 13
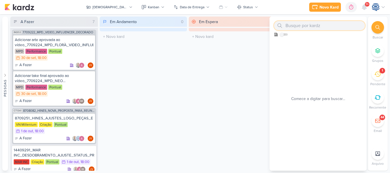
paste input "6709231_YEES_TAQUARAL_AJUSTES_LEADS_META"
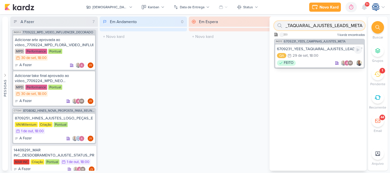
type input "6709231_YEES_TAQUARAL_AJUSTES_LEADS_META"
click at [323, 51] on div "6709231_YEES_TAQUARAL_AJUSTES_LEADS_META" at bounding box center [319, 49] width 85 height 5
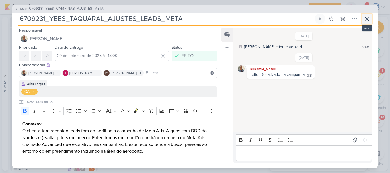
click at [366, 19] on icon at bounding box center [367, 18] width 7 height 7
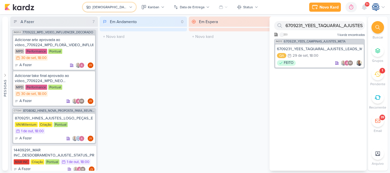
click at [112, 8] on div "[DEMOGRAPHIC_DATA]" at bounding box center [110, 7] width 35 height 5
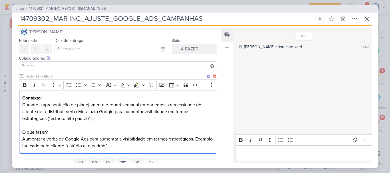
scroll to position [422, 0]
click at [150, 113] on p "Contexto: Durante a apresentação de planejamento e report semanal entendemos a …" at bounding box center [118, 122] width 192 height 55
click at [110, 121] on p "Contexto: Durante a apresentação de planejamento e report semanal entendemos a …" at bounding box center [118, 122] width 192 height 55
drag, startPoint x: 49, startPoint y: 134, endPoint x: 17, endPoint y: 133, distance: 32.6
click at [17, 133] on div "Clique para deixar o item visível somente à membros da sua organização Rich Tex…" at bounding box center [115, 114] width 207 height 83
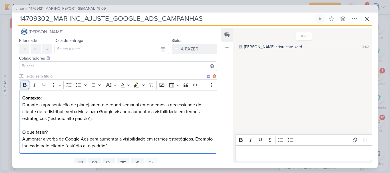
click at [25, 83] on icon "Editor toolbar" at bounding box center [25, 85] width 6 height 6
click at [134, 144] on p "Contexto: Durante a apresentação de planejamento e report semanal entendemos a …" at bounding box center [118, 122] width 192 height 55
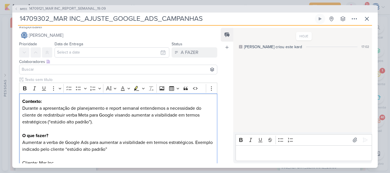
scroll to position [0, 0]
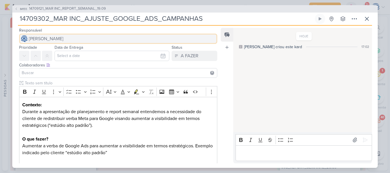
click at [133, 43] on button "[PERSON_NAME]" at bounding box center [118, 39] width 198 height 10
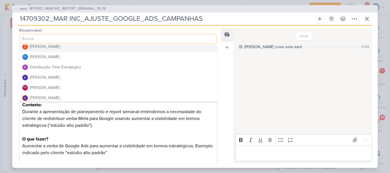
scroll to position [34, 0]
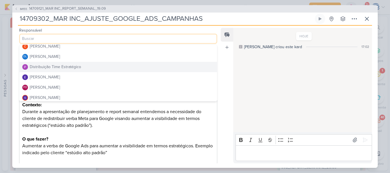
click at [105, 68] on button "Distribuição Time Estratégico" at bounding box center [118, 67] width 198 height 10
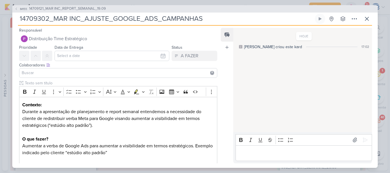
click at [106, 76] on input at bounding box center [118, 73] width 195 height 7
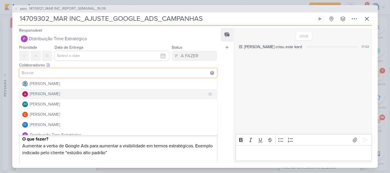
click at [81, 91] on button "[PERSON_NAME]" at bounding box center [118, 94] width 198 height 10
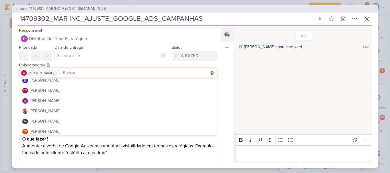
scroll to position [67, 0]
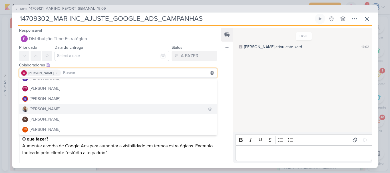
click at [78, 110] on button "[PERSON_NAME]" at bounding box center [118, 109] width 198 height 10
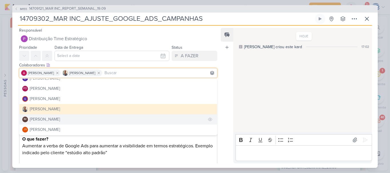
click at [78, 116] on button "IM [PERSON_NAME]" at bounding box center [118, 120] width 198 height 10
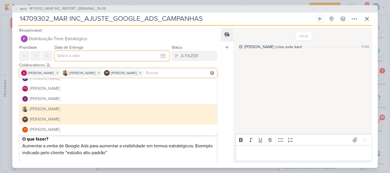
click at [95, 54] on input "text" at bounding box center [112, 56] width 115 height 10
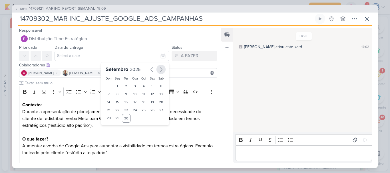
click at [158, 70] on icon "button" at bounding box center [161, 69] width 7 height 7
click at [149, 86] on div "3" at bounding box center [152, 86] width 9 height 8
type input "[DATE] 23:59"
click at [115, 127] on select "00 01 02 03 04 05 06 07 08 09 10 11 12 13 14 15 16 17 18 19 20 21 22 23" at bounding box center [118, 127] width 8 height 7
select select "18"
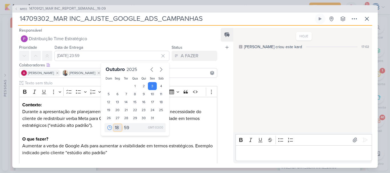
click at [114, 124] on select "00 01 02 03 04 05 06 07 08 09 10 11 12 13 14 15 16 17 18 19 20 21 22 23" at bounding box center [118, 127] width 8 height 7
type input "[DATE] 18:59"
click at [123, 128] on select "00 05 10 15 20 25 30 35 40 45 50 55 59" at bounding box center [127, 127] width 8 height 7
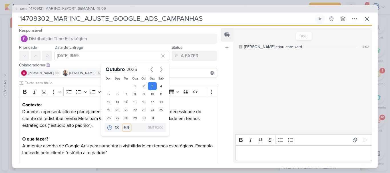
select select "0"
click at [123, 124] on select "00 05 10 15 20 25 30 35 40 45 50 55 59" at bounding box center [127, 127] width 8 height 7
type input "3 de outubro de 2025 às 18:00"
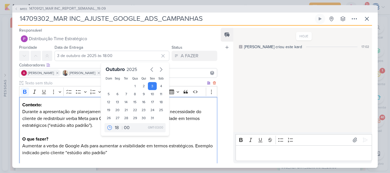
click at [73, 99] on div "Contexto: Durante a apresentação de planejamento e report semanal entendemos a …" at bounding box center [118, 142] width 198 height 91
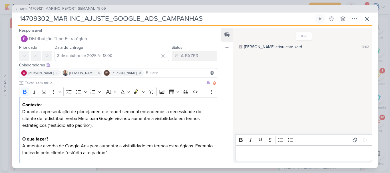
scroll to position [56, 0]
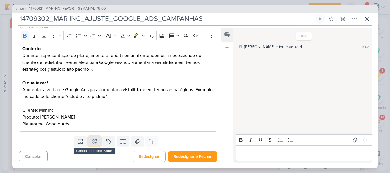
click at [98, 143] on button at bounding box center [94, 141] width 13 height 10
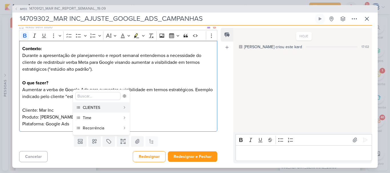
click at [168, 83] on p "Contexto: Durante a apresentação de planejamento e report semanal entendemos a …" at bounding box center [118, 86] width 192 height 82
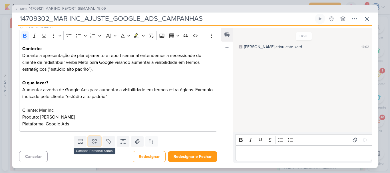
click at [93, 145] on button at bounding box center [94, 141] width 13 height 10
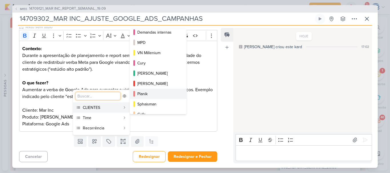
scroll to position [93, 0]
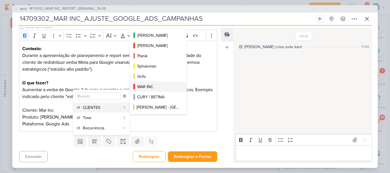
click at [153, 88] on div "MAR INC" at bounding box center [158, 87] width 42 height 6
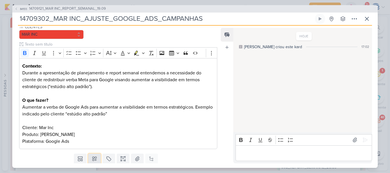
click at [92, 157] on icon at bounding box center [95, 159] width 6 height 6
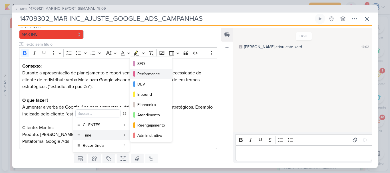
click at [152, 75] on div "Performance" at bounding box center [151, 74] width 28 height 6
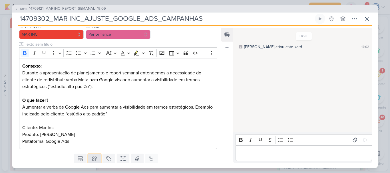
click at [92, 158] on icon at bounding box center [95, 159] width 6 height 6
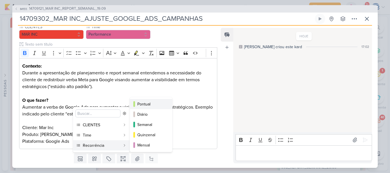
click at [150, 101] on div "Pontual" at bounding box center [151, 104] width 28 height 6
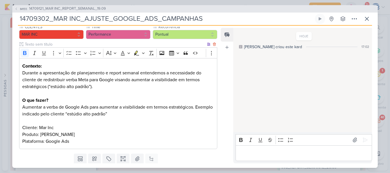
scroll to position [74, 0]
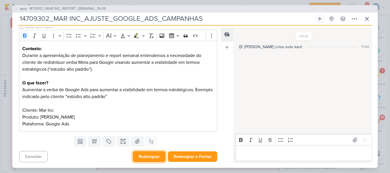
click at [150, 160] on button "Redesignar" at bounding box center [149, 156] width 33 height 11
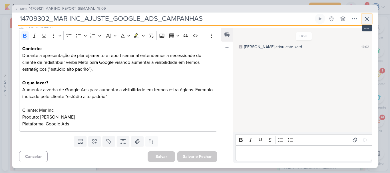
click at [366, 18] on icon at bounding box center [367, 18] width 7 height 7
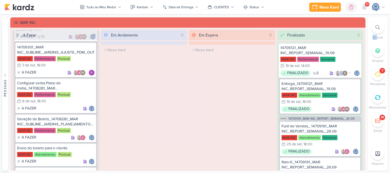
drag, startPoint x: 377, startPoint y: 35, endPoint x: 377, endPoint y: 31, distance: 3.7
click at [377, 31] on li "Buscar" at bounding box center [378, 30] width 20 height 19
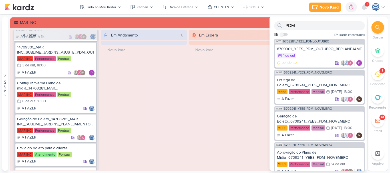
click at [377, 31] on div at bounding box center [377, 27] width 13 height 13
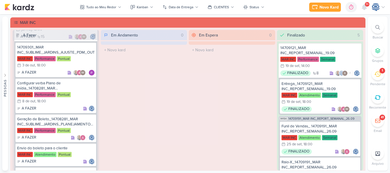
click at [377, 31] on div at bounding box center [377, 27] width 13 height 13
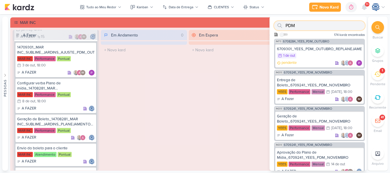
paste input "7709112_MPD_NEO_ALPHAVILLE_DESDOBRAMENTO_DE_PEÇAS"
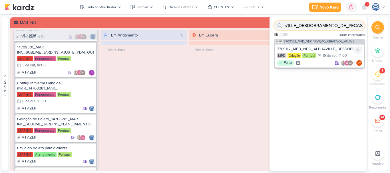
type input "7709112_MPD_NEO_ALPHAVILLE_DESDOBRAMENTO_DE_PEÇAS"
click at [310, 48] on div "7709112_MPD_NEO_ALPHAVILLE_DESDOBRAMENTO_DE_PEÇAS" at bounding box center [319, 49] width 85 height 5
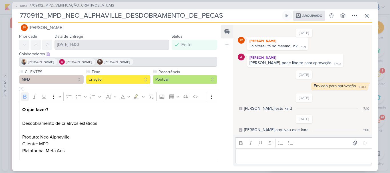
scroll to position [8, 0]
click at [106, 5] on span "7709102_MPD_VERIFICAÇÃO_CRIATIVOS_ATUAIS" at bounding box center [71, 6] width 85 height 6
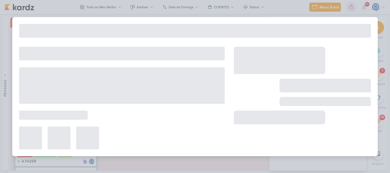
type input "7709102_MPD_VERIFICAÇÃO_CRIATIVOS_ATUAIS"
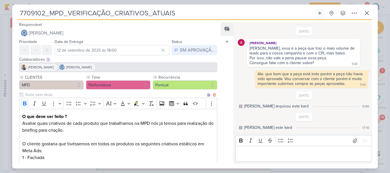
scroll to position [163, 0]
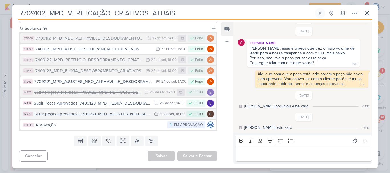
click at [128, 115] on div "Subir peças aprovadas_7709221_MPD_AJUSTES_NEO_ALPHAVILLE_DESDOBRAMENTO_DE_PEÇAS" at bounding box center [92, 114] width 117 height 7
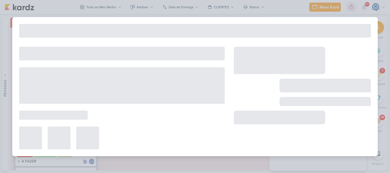
type input "Subir peças aprovadas_7709221_MPD_AJUSTES_NEO_ALPHAVILLE_DESDOBRAMENTO_DE_PEÇAS"
type input "30 de setembro de 2025 às 18:00"
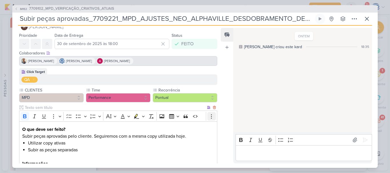
scroll to position [79, 0]
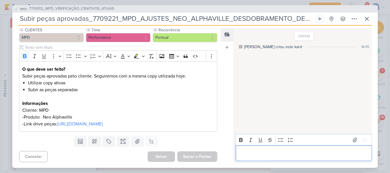
click at [276, 156] on p "Editor editing area: main" at bounding box center [303, 153] width 130 height 7
click at [362, 139] on icon at bounding box center [365, 140] width 6 height 6
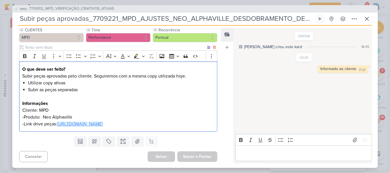
click at [87, 121] on link "https://drive.google.com/drive/folders/1ZTt0pnvihbQfOT-TayCUV2hSy4DnDApL?usp=sh…" at bounding box center [80, 124] width 46 height 6
click at [105, 114] on p "-Produto: Neo Alphaville" at bounding box center [118, 117] width 192 height 7
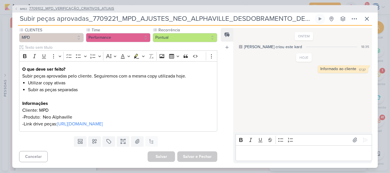
click at [85, 7] on span "7709102_MPD_VERIFICAÇÃO_CRIATIVOS_ATUAIS" at bounding box center [71, 9] width 85 height 6
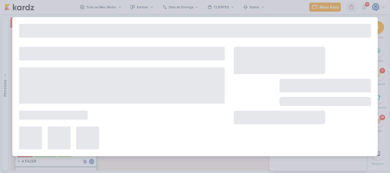
type input "7709102_MPD_VERIFICAÇÃO_CRIATIVOS_ATUAIS"
type input "12 de setembro de 2025 às 18:00"
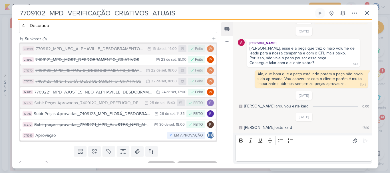
scroll to position [153, 0]
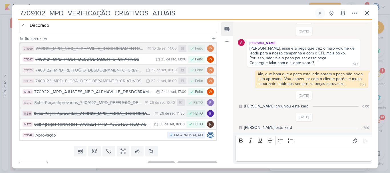
click at [86, 115] on div "Subir Peças Aprovadas_7409123_MPD_FLORÁ_DESDOBRAMENTO_CRIATIVOS" at bounding box center [93, 114] width 118 height 7
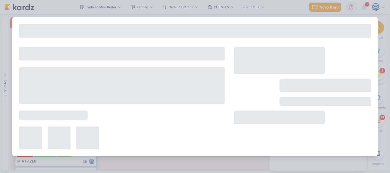
type input "Subir Peças Aprovadas_7409123_MPD_FLORÁ_DESDOBRAMENTO_CRIATIVOS"
type input "26 de setembro de 2025 às 14:35"
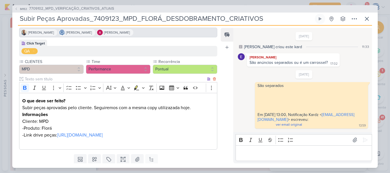
scroll to position [41, 0]
click at [103, 135] on link "https://drive.google.com/drive/folders/1fTHrby3_ftJ-LFJxFX6yafYJdwv0ujdO?usp=sh…" at bounding box center [80, 135] width 46 height 6
drag, startPoint x: 267, startPoint y: 20, endPoint x: 19, endPoint y: 19, distance: 247.6
click at [19, 19] on input "Subir Peças Aprovadas_7409123_MPD_FLORÁ_DESDOBRAMENTO_CRIATIVOS" at bounding box center [166, 19] width 296 height 10
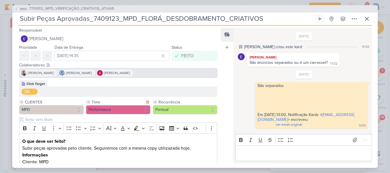
scroll to position [65, 0]
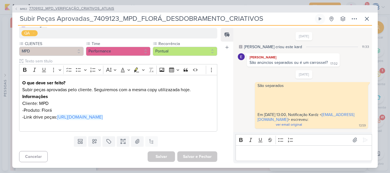
click at [79, 7] on span "7709102_MPD_VERIFICAÇÃO_CRIATIVOS_ATUAIS" at bounding box center [71, 9] width 85 height 6
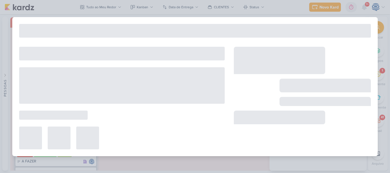
type input "7709102_MPD_VERIFICAÇÃO_CRIATIVOS_ATUAIS"
type input "12 de setembro de 2025 às 18:00"
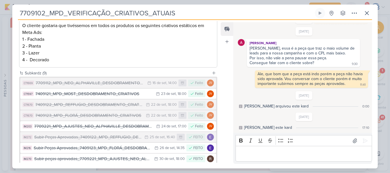
scroll to position [120, 0]
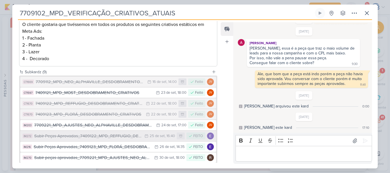
click at [99, 139] on div "Subir Peças Aprovadas_7409122_MPD_REFFUGIO_DESDOBRAMENTO_CRIATIVOS" at bounding box center [87, 136] width 107 height 7
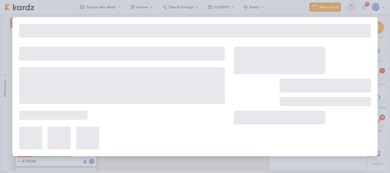
type input "Subir Peças Aprovadas_7409122_MPD_REFFUGIO_DESDOBRAMENTO_CRIATIVOS"
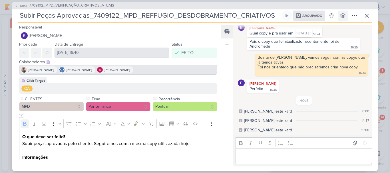
scroll to position [0, 0]
click at [89, 5] on span "7709102_MPD_VERIFICAÇÃO_CRIATIVOS_ATUAIS" at bounding box center [71, 6] width 85 height 6
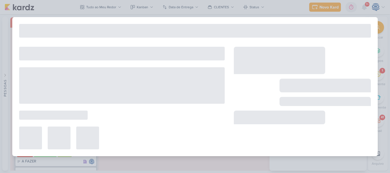
type input "7709102_MPD_VERIFICAÇÃO_CRIATIVOS_ATUAIS"
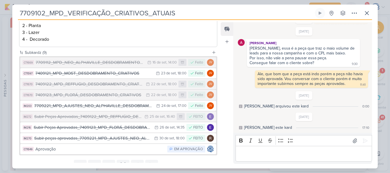
scroll to position [163, 0]
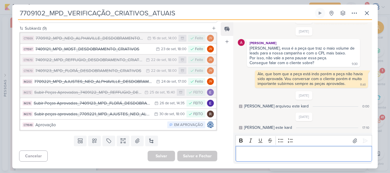
click at [249, 153] on p "Editor editing area: main" at bounding box center [303, 154] width 130 height 7
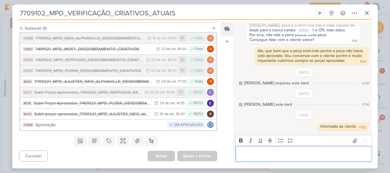
scroll to position [0, 0]
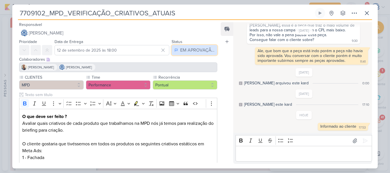
click at [187, 53] on div "EM APROVAÇÃO" at bounding box center [197, 50] width 34 height 7
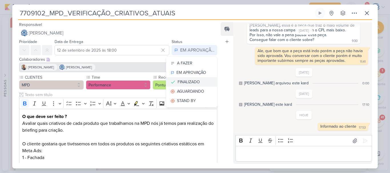
click at [185, 80] on div "FINALIZADO" at bounding box center [189, 82] width 22 height 6
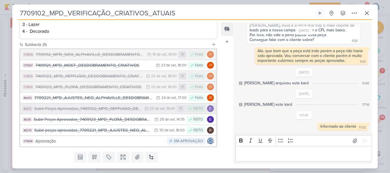
scroll to position [163, 0]
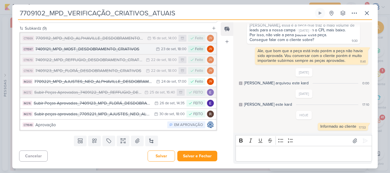
click at [78, 50] on div "7409121_MPD_MOST_DESDOBRAMENTO_CRIATIVOS" at bounding box center [94, 49] width 118 height 7
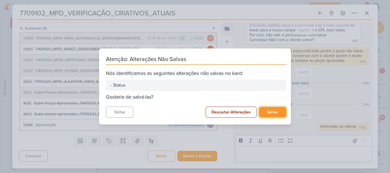
click at [272, 113] on button "Salvar" at bounding box center [272, 112] width 27 height 11
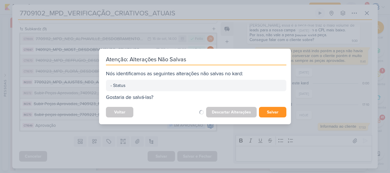
scroll to position [163, 0]
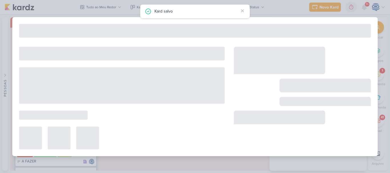
type input "7409121_MPD_MOST_DESDOBRAMENTO_CRIATIVOS"
type input "23 de setembro de 2025 às 18:00"
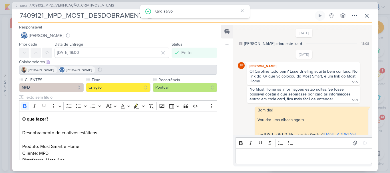
scroll to position [493, 0]
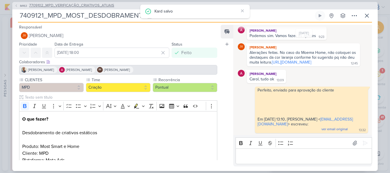
click at [70, 6] on span "7709102_MPD_VERIFICAÇÃO_CRIATIVOS_ATUAIS" at bounding box center [71, 6] width 85 height 6
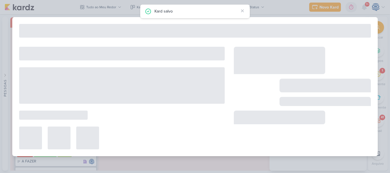
type input "7709102_MPD_VERIFICAÇÃO_CRIATIVOS_ATUAIS"
type input "12 de setembro de 2025 às 18:00"
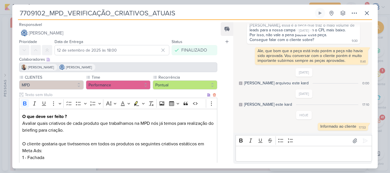
scroll to position [144, 0]
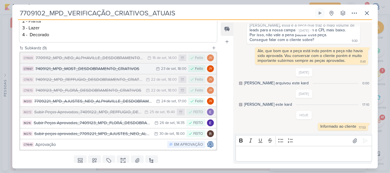
click at [81, 69] on div "7409121_MPD_MOST_DESDOBRAMENTO_CRIATIVOS" at bounding box center [94, 69] width 118 height 7
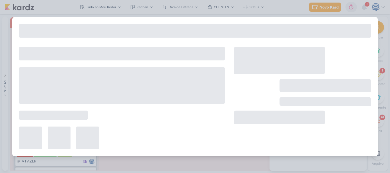
type input "7409121_MPD_MOST_DESDOBRAMENTO_CRIATIVOS"
type input "23 de setembro de 2025 às 18:00"
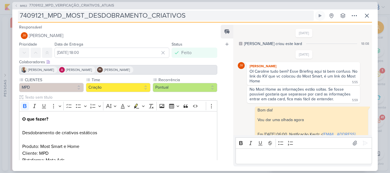
scroll to position [493, 0]
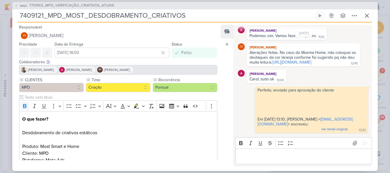
drag, startPoint x: 199, startPoint y: 18, endPoint x: 14, endPoint y: 17, distance: 185.6
click at [14, 17] on div "IM163 7709102_MPD_VERIFICAÇÃO_CRIATIVOS_ATUAIS 7409121_MPD_MOST_DESDOBRAMENTO_C…" at bounding box center [195, 86] width 366 height 169
click at [272, 60] on link "https://drive.google.com/drive/folders/1mwvpyEN94eP7wQS-OB7_18ClZ1gY7M9-?usp=sh…" at bounding box center [291, 62] width 39 height 5
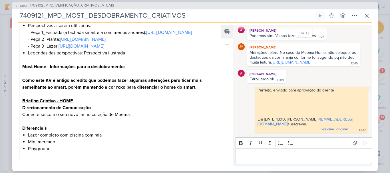
scroll to position [0, 0]
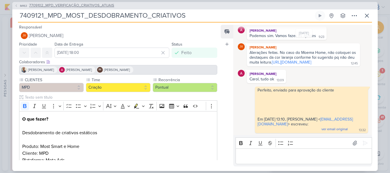
click at [99, 6] on span "7709102_MPD_VERIFICAÇÃO_CRIATIVOS_ATUAIS" at bounding box center [71, 6] width 85 height 6
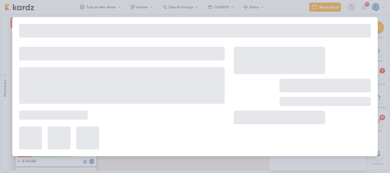
type input "7709102_MPD_VERIFICAÇÃO_CRIATIVOS_ATUAIS"
type input "12 de setembro de 2025 às 18:00"
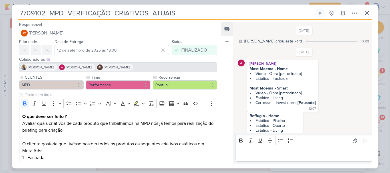
scroll to position [330, 0]
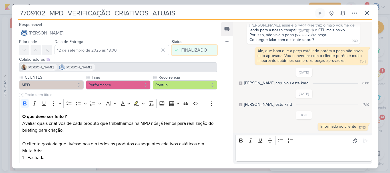
click at [193, 54] on button "FINALIZADO" at bounding box center [195, 50] width 46 height 10
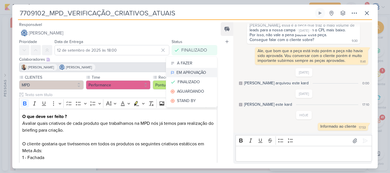
click at [190, 74] on div "EM APROVAÇÃO" at bounding box center [191, 73] width 30 height 6
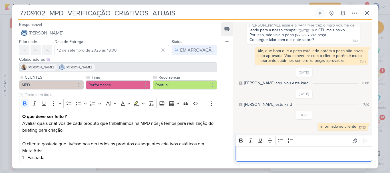
click at [270, 154] on p "Editor editing area: main" at bounding box center [303, 154] width 130 height 7
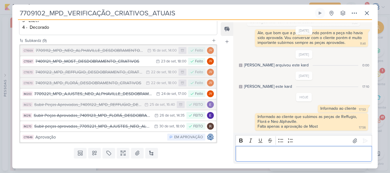
scroll to position [151, 0]
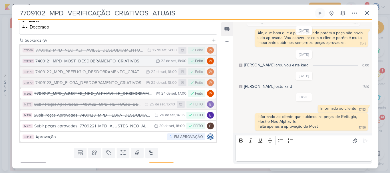
click at [113, 65] on button "CT1597 7409121_MPD_MOST_DESDOBRAMENTO_CRIATIVOS 23/9 23 de set , 18:00 Feito JV" at bounding box center [118, 61] width 196 height 10
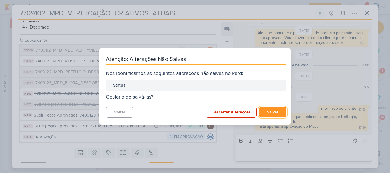
click at [262, 111] on button "Salvar" at bounding box center [272, 112] width 27 height 11
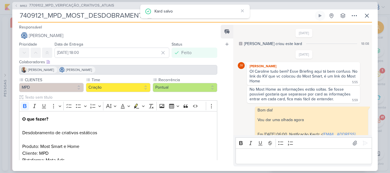
scroll to position [493, 0]
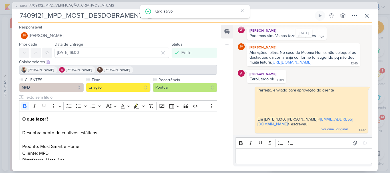
drag, startPoint x: 20, startPoint y: 16, endPoint x: 212, endPoint y: 21, distance: 192.3
click at [212, 21] on div "7409121_MPD_MOST_DESDOBRAMENTO_CRIATIVOS Criado por mim nenhum grupo disponível" at bounding box center [195, 17] width 354 height 12
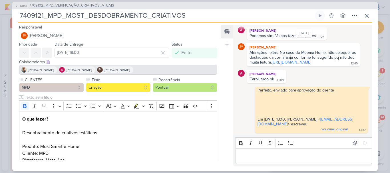
click at [61, 5] on span "7709102_MPD_VERIFICAÇÃO_CRIATIVOS_ATUAIS" at bounding box center [71, 6] width 85 height 6
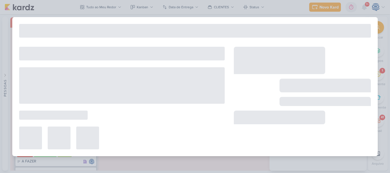
type input "7709102_MPD_VERIFICAÇÃO_CRIATIVOS_ATUAIS"
type input "12 de setembro de 2025 às 18:00"
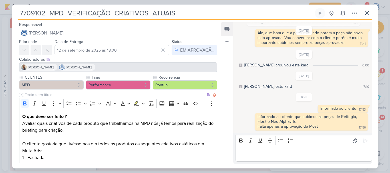
scroll to position [163, 0]
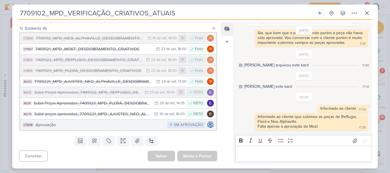
click at [107, 126] on div "Aprovação" at bounding box center [99, 125] width 129 height 7
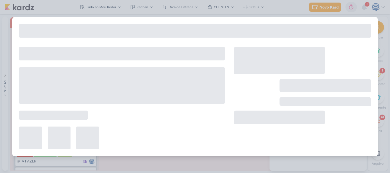
type input "Aprovação"
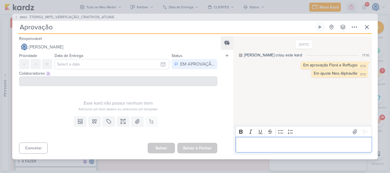
click at [303, 146] on p "Editor editing area: main" at bounding box center [303, 145] width 130 height 7
click at [88, 17] on span "7709102_MPD_VERIFICAÇÃO_CRIATIVOS_ATUAIS" at bounding box center [71, 18] width 85 height 6
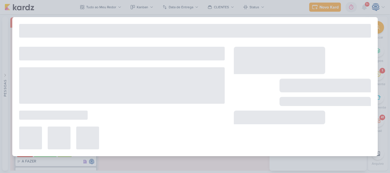
type input "7709102_MPD_VERIFICAÇÃO_CRIATIVOS_ATUAIS"
type input "12 de setembro de 2025 às 18:00"
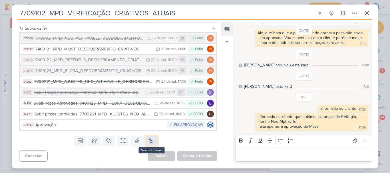
click at [151, 141] on button at bounding box center [151, 141] width 13 height 10
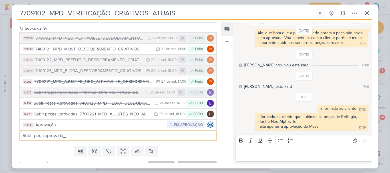
paste input "7409121_MPD_MOST_DESDOBRAMENTO_CRIATIVOS"
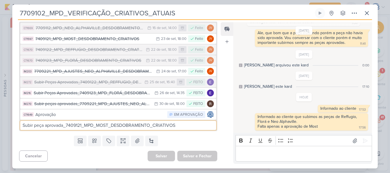
type input "Subir peça aprovada_7409121_MPD_MOST_DESDOBRAMENTO_CRIATIVOS"
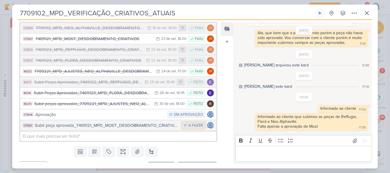
click at [185, 127] on icon at bounding box center [185, 125] width 3 height 3
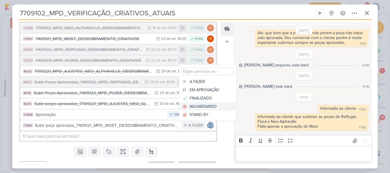
click at [202, 104] on div "AGUARDANDO" at bounding box center [203, 107] width 27 height 6
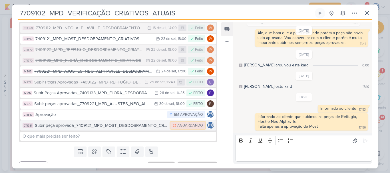
click at [183, 126] on div "AGUARDANDO" at bounding box center [190, 126] width 26 height 6
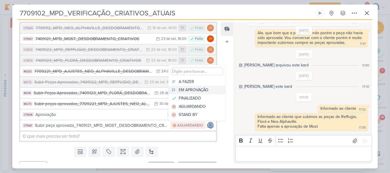
click at [192, 91] on div "EM APROVAÇÃO" at bounding box center [194, 90] width 30 height 6
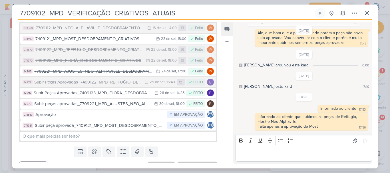
click at [202, 156] on div "Templates Campos Personalizados Marcadores Caixa De Texto Anexo Novo Subkard" at bounding box center [115, 151] width 207 height 15
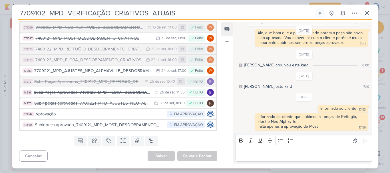
scroll to position [0, 0]
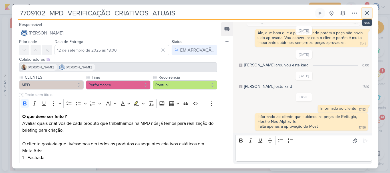
click at [370, 12] on icon at bounding box center [367, 13] width 7 height 7
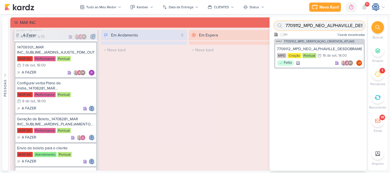
click at [356, 28] on input "7709112_MPD_NEO_ALPHAVILLE_DESDOBRAMENTO_DE_PEÇAS" at bounding box center [319, 25] width 91 height 9
click at [324, 49] on div "7709112_MPD_NEO_ALPHAVILLE_DESDOBRAMENTO_DE_PEÇAS" at bounding box center [319, 49] width 85 height 5
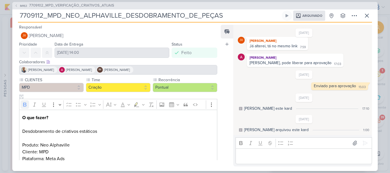
scroll to position [14, 0]
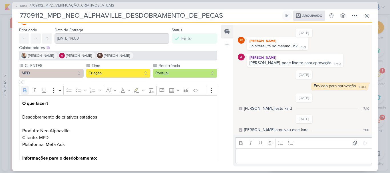
click at [84, 6] on span "7709102_MPD_VERIFICAÇÃO_CRIATIVOS_ATUAIS" at bounding box center [71, 6] width 85 height 6
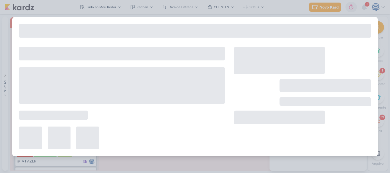
type input "7709102_MPD_VERIFICAÇÃO_CRIATIVOS_ATUAIS"
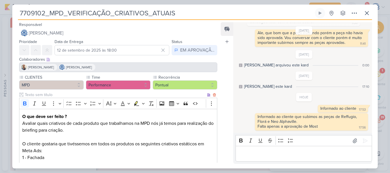
scroll to position [174, 0]
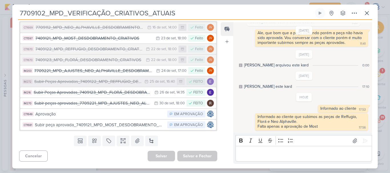
click at [110, 83] on div "Subir Peças Aprovadas_7409122_MPD_REFFUGIO_DESDOBRAMENTO_CRIATIVOS" at bounding box center [87, 82] width 107 height 7
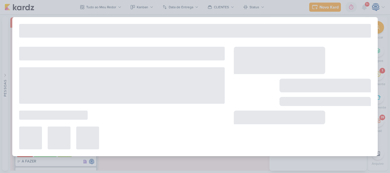
type input "Subir Peças Aprovadas_7409122_MPD_REFFUGIO_DESDOBRAMENTO_CRIATIVOS"
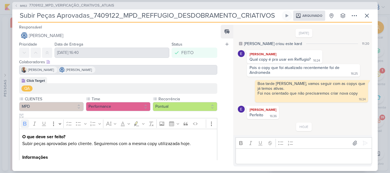
scroll to position [26, 0]
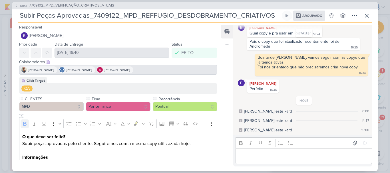
click at [267, 112] on div "Eduardo arquivou este kard" at bounding box center [268, 112] width 48 height 6
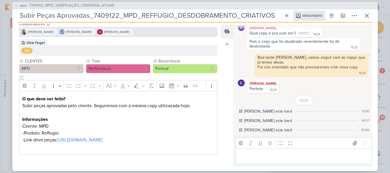
click at [171, 103] on p "Subir peças aprovadas pelo cliente. Seguiremos com a mesma copy utilizazada hoj…" at bounding box center [118, 106] width 192 height 7
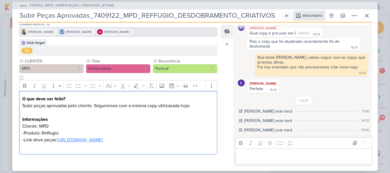
click at [103, 137] on link "https://drive.google.com/drive/folders/1NajshvGjrRHEB69y9Rr7yWhXRWXIM-Wu" at bounding box center [80, 140] width 46 height 6
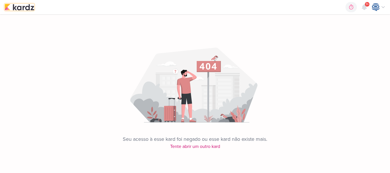
click at [13, 9] on img at bounding box center [20, 7] width 30 height 7
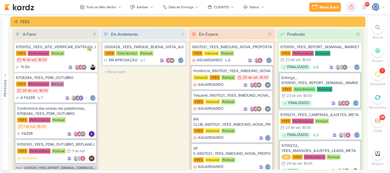
drag, startPoint x: 0, startPoint y: 0, endPoint x: 375, endPoint y: 25, distance: 375.5
click at [375, 25] on div at bounding box center [377, 27] width 13 height 13
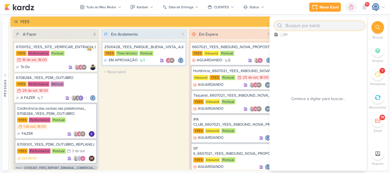
paste input "6709301_YEES_PDM_OUTUBRO_REPLANEJAMENTO_MANSÕES_TAQUARAL"
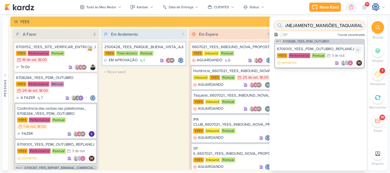
type input "6709301_YEES_PDM_OUTUBRO_REPLANEJAMENTO_MANSÕES_TAQUARAL"
click at [314, 47] on div "6709301_YEES_PDM_OUTUBRO_REPLANEJAMENTO_MANSÕES_TAQUARAL" at bounding box center [319, 49] width 85 height 5
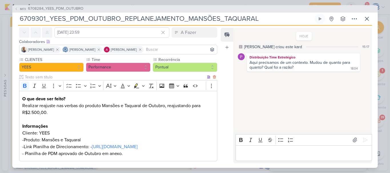
scroll to position [24, 0]
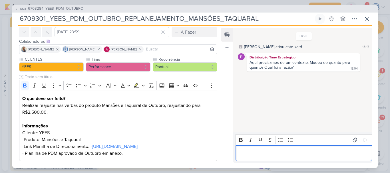
click at [247, 152] on p "Editor editing area: main" at bounding box center [303, 153] width 130 height 7
click at [260, 154] on p "Boa tarde! Deixamos o último PDM aprovado em anexo" at bounding box center [303, 153] width 130 height 7
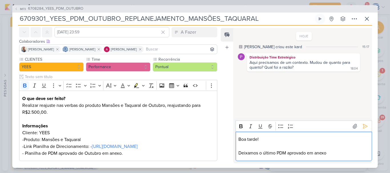
click at [331, 156] on p "Deixamos o último PDM aprovado em anexo" at bounding box center [303, 153] width 130 height 7
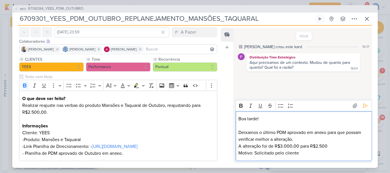
click at [298, 147] on p "A alteração foi de R$3.000,00 para R$2.500" at bounding box center [303, 146] width 130 height 7
click at [311, 154] on p "Motivo: Solicitado pelo cliente" at bounding box center [303, 153] width 130 height 7
click at [362, 107] on icon at bounding box center [365, 106] width 6 height 6
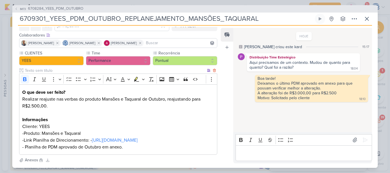
scroll to position [0, 0]
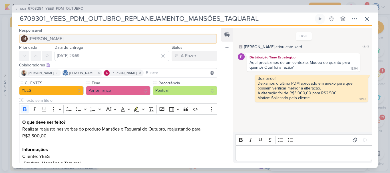
click at [100, 39] on button "IM [PERSON_NAME]" at bounding box center [118, 39] width 198 height 10
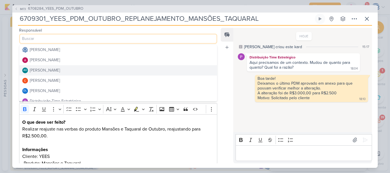
scroll to position [12, 0]
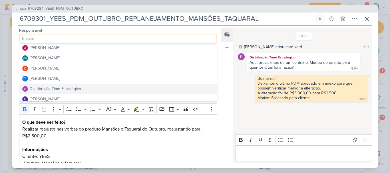
click at [52, 90] on div "Distribuição Time Estratégico" at bounding box center [55, 89] width 51 height 6
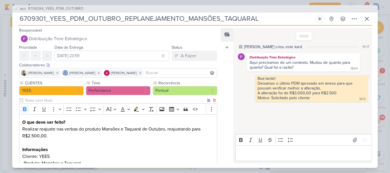
scroll to position [100, 0]
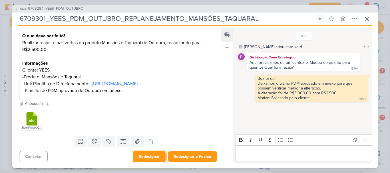
click at [153, 157] on button "Redesignar" at bounding box center [149, 156] width 33 height 11
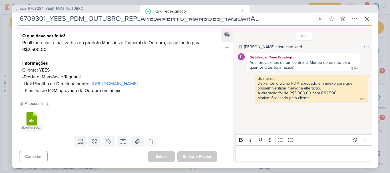
scroll to position [79, 0]
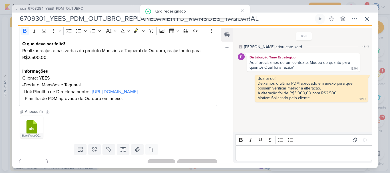
click at [194, 51] on p "Realizar reajuste nas verbas do produto Mansões e Taquaral de Outubro, reajusta…" at bounding box center [118, 54] width 192 height 14
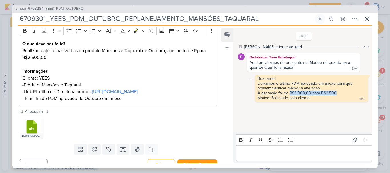
drag, startPoint x: 289, startPoint y: 93, endPoint x: 340, endPoint y: 92, distance: 50.8
click at [340, 92] on div "A alteração foi de R$3.000,00 para R$2.500" at bounding box center [312, 93] width 108 height 5
copy div "R$3.000,00 para R$2.500"
click at [195, 50] on p "Realizar reajuste nas verbas do produto Mansões e Taquaral de Outubro, ajustand…" at bounding box center [118, 54] width 192 height 14
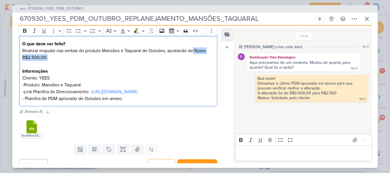
drag, startPoint x: 195, startPoint y: 50, endPoint x: 197, endPoint y: 56, distance: 5.8
click at [197, 56] on p "Realizar reajuste nas verbas do produto Mansões e Taquaral de Outubro, ajustand…" at bounding box center [118, 54] width 192 height 14
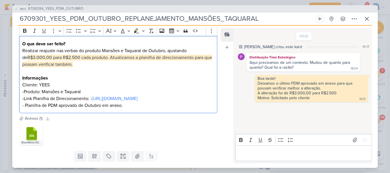
scroll to position [107, 0]
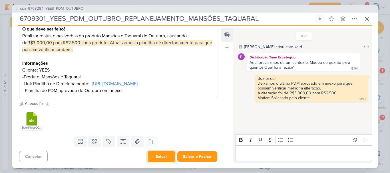
click at [161, 159] on button "Salvar" at bounding box center [161, 156] width 27 height 11
